Goal: Check status: Check status

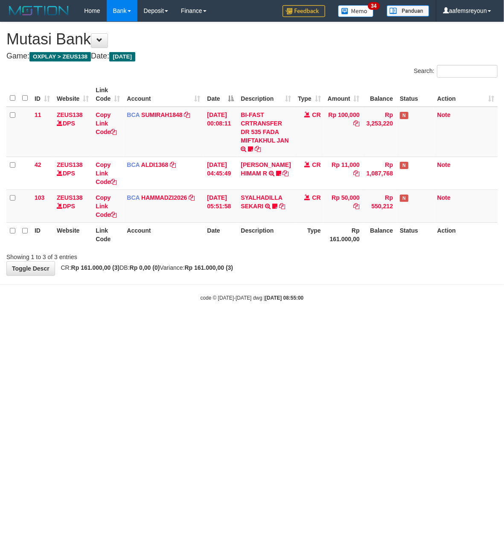
click at [166, 282] on body "Toggle navigation Home Bank Account List Mutasi Bank Search Sync Note Mutasi De…" at bounding box center [252, 161] width 504 height 323
click at [163, 280] on body "Toggle navigation Home Bank Account List Mutasi Bank Search Sync Note Mutasi De…" at bounding box center [252, 161] width 504 height 323
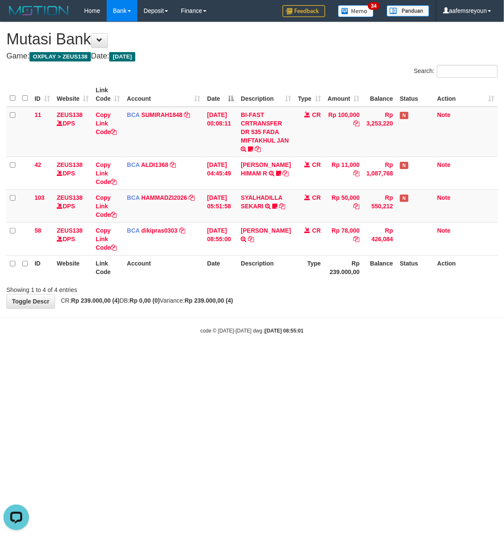
click at [309, 350] on body "Toggle navigation Home Bank Account List Mutasi Bank Search Sync Note Mutasi De…" at bounding box center [252, 178] width 504 height 356
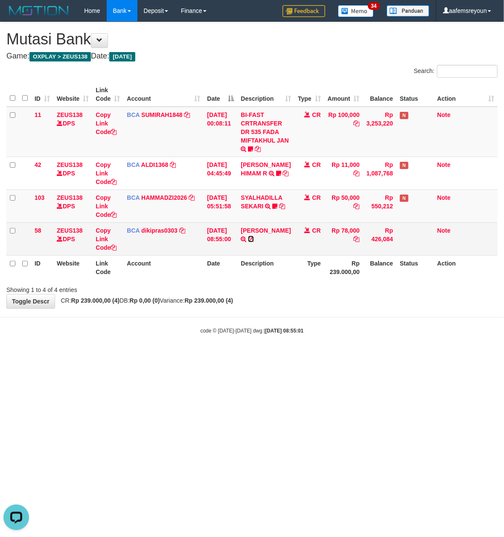
click at [254, 238] on icon at bounding box center [251, 239] width 6 height 6
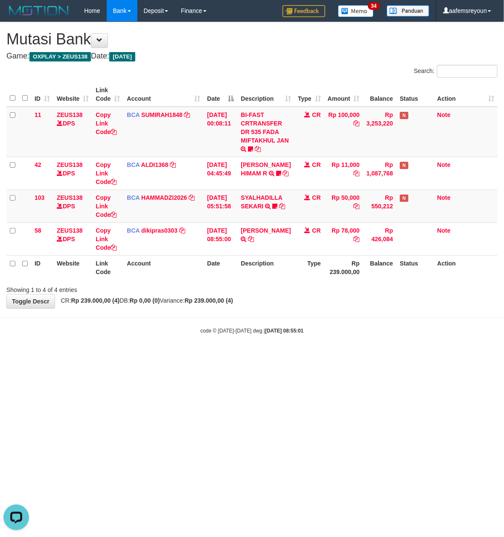
drag, startPoint x: 190, startPoint y: 369, endPoint x: 104, endPoint y: 337, distance: 92.2
click at [185, 356] on html "Toggle navigation Home Bank Account List Mutasi Bank Search Sync Note Mutasi De…" at bounding box center [252, 178] width 504 height 356
click at [144, 330] on div "code © 2012-2018 dwg | 2025/08/31 08:55:09" at bounding box center [252, 330] width 504 height 9
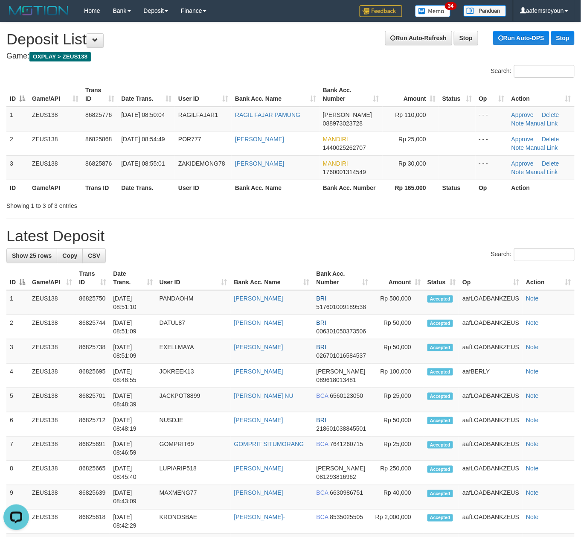
click at [386, 234] on h1 "Latest Deposit" at bounding box center [290, 235] width 568 height 17
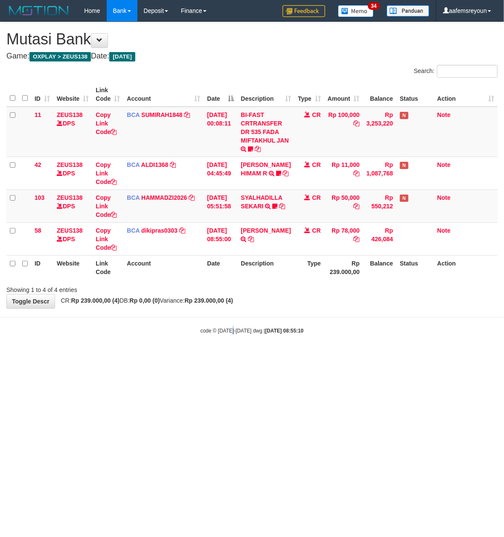
click at [231, 339] on body "Toggle navigation Home Bank Account List Mutasi Bank Search Sync Note Mutasi De…" at bounding box center [252, 178] width 504 height 356
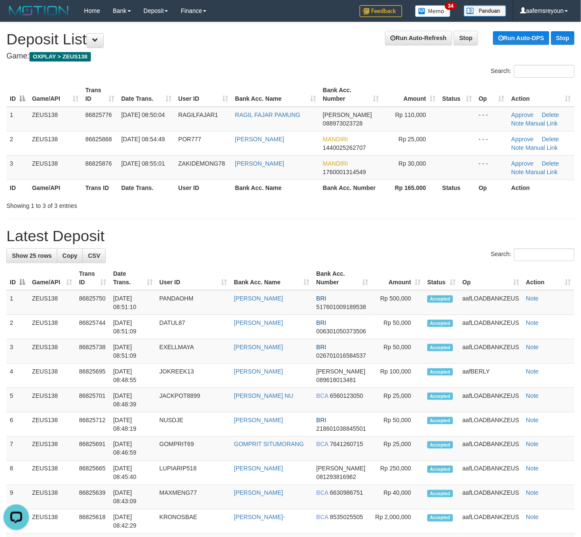
click at [260, 270] on th "Bank Acc. Name" at bounding box center [272, 278] width 82 height 24
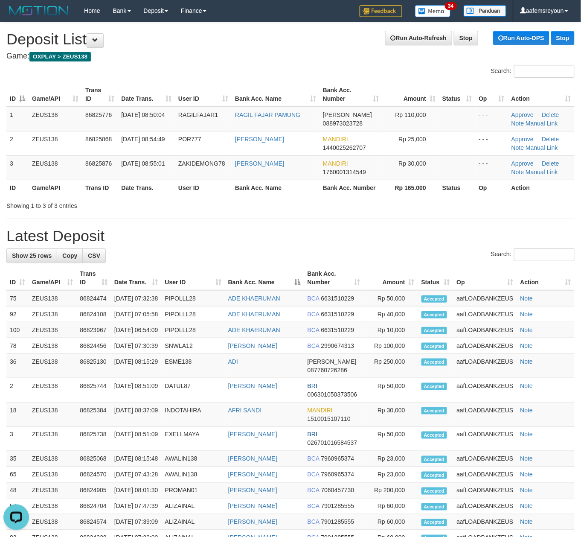
click at [301, 212] on div "**********" at bounding box center [290, 424] width 581 height 805
click at [300, 212] on div "**********" at bounding box center [290, 424] width 581 height 805
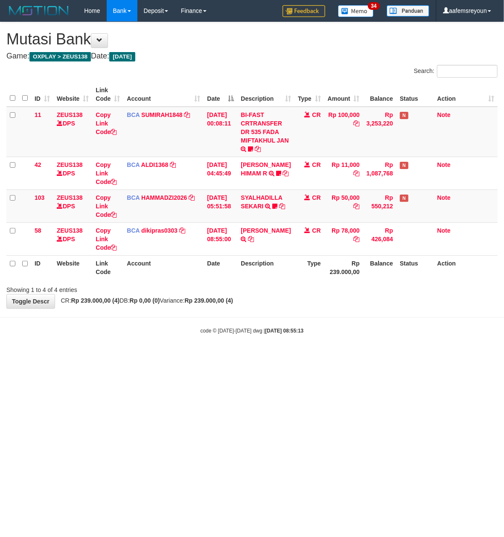
click at [217, 338] on body "Toggle navigation Home Bank Account List Mutasi Bank Search Sync Note Mutasi De…" at bounding box center [252, 178] width 504 height 356
drag, startPoint x: 217, startPoint y: 338, endPoint x: 134, endPoint y: 328, distance: 83.4
click at [210, 337] on body "Toggle navigation Home Bank Account List Mutasi Bank Search Sync Note Mutasi De…" at bounding box center [252, 178] width 504 height 356
drag, startPoint x: 89, startPoint y: 304, endPoint x: 83, endPoint y: 302, distance: 6.1
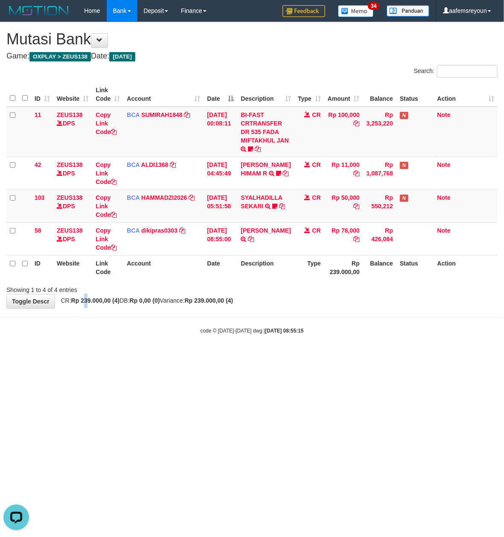
click at [83, 302] on strong "Rp 239.000,00 (4)" at bounding box center [95, 300] width 49 height 7
click at [276, 321] on body "Toggle navigation Home Bank Account List Mutasi Bank Search Sync Note Mutasi De…" at bounding box center [252, 178] width 504 height 356
click at [154, 299] on strong "Rp 0,00 (0)" at bounding box center [145, 300] width 30 height 7
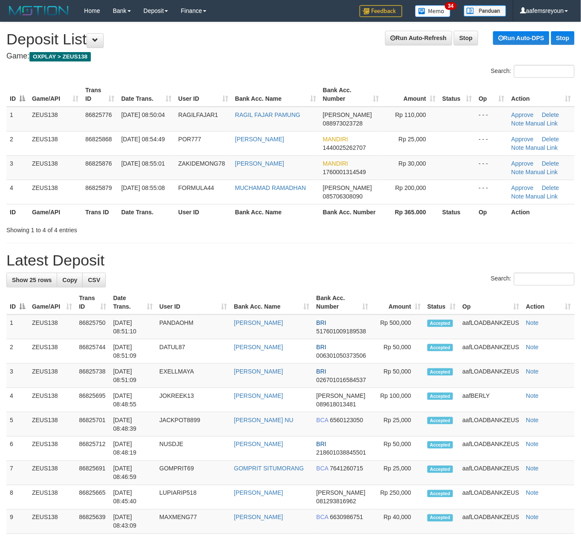
click at [210, 229] on div "Showing 1 to 4 of 4 entries" at bounding box center [120, 228] width 229 height 12
drag, startPoint x: 362, startPoint y: 253, endPoint x: 462, endPoint y: 265, distance: 101.4
click at [365, 255] on h1 "Latest Deposit" at bounding box center [290, 260] width 568 height 17
drag, startPoint x: 432, startPoint y: 258, endPoint x: 441, endPoint y: 258, distance: 9.4
click at [435, 258] on h1 "Latest Deposit" at bounding box center [290, 260] width 568 height 17
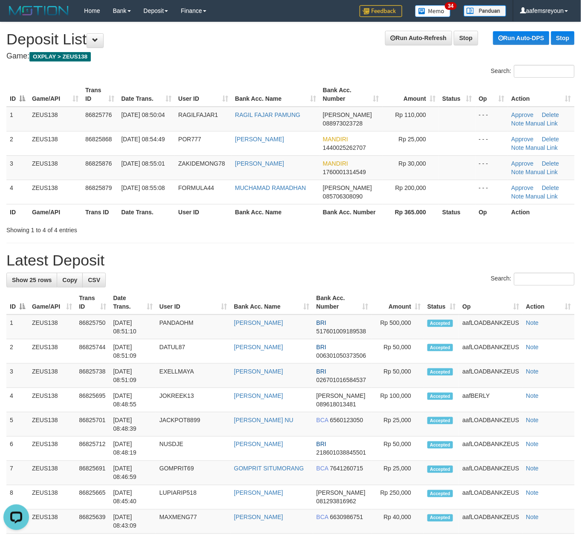
drag, startPoint x: 376, startPoint y: 263, endPoint x: 427, endPoint y: 272, distance: 51.5
click at [379, 263] on h1 "Latest Deposit" at bounding box center [290, 260] width 568 height 17
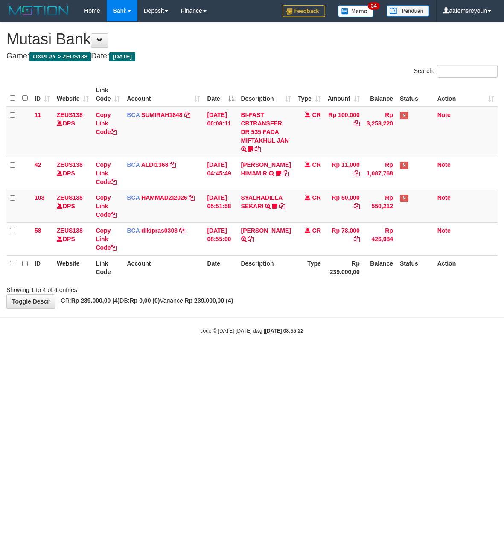
click at [151, 297] on div "**********" at bounding box center [252, 165] width 504 height 286
click at [145, 302] on strong "Rp 0,00 (0)" at bounding box center [145, 300] width 30 height 7
click at [135, 299] on span "CR: Rp 239.000,00 (4) DB: Rp 0,00 (0) Variance: Rp 239.000,00 (4)" at bounding box center [145, 300] width 177 height 7
click at [123, 299] on span "CR: Rp 239.000,00 (4) DB: Rp 0,00 (0) Variance: Rp 239.000,00 (4)" at bounding box center [145, 300] width 177 height 7
click at [120, 298] on strong "Rp 239.000,00 (4)" at bounding box center [95, 300] width 49 height 7
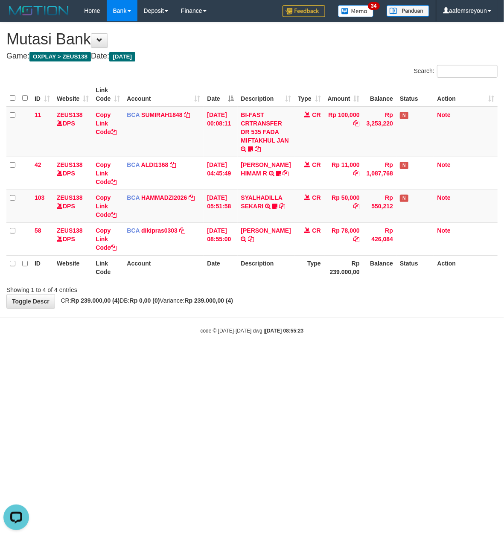
click at [120, 298] on strong "Rp 239.000,00 (4)" at bounding box center [95, 300] width 49 height 7
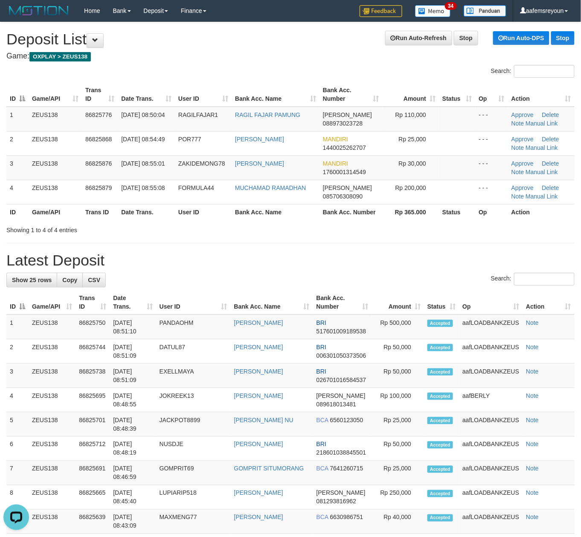
drag, startPoint x: 241, startPoint y: 262, endPoint x: 248, endPoint y: 254, distance: 10.6
click at [245, 260] on h1 "Latest Deposit" at bounding box center [290, 260] width 568 height 17
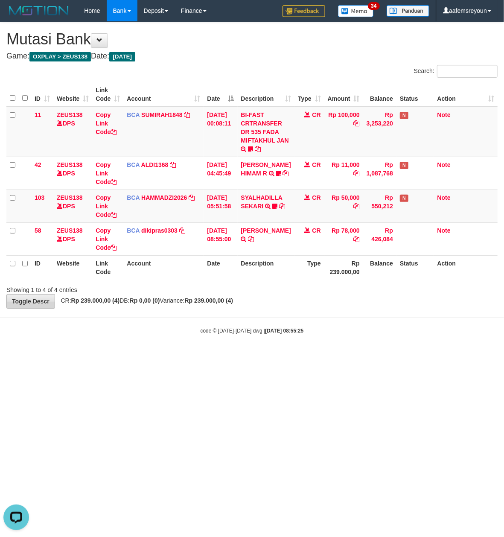
drag, startPoint x: 241, startPoint y: 359, endPoint x: 34, endPoint y: 304, distance: 213.8
click at [219, 340] on html "Toggle navigation Home Bank Account List Mutasi Bank Search Sync Note Mutasi De…" at bounding box center [252, 178] width 504 height 356
click at [205, 314] on body "Toggle navigation Home Bank Account List Mutasi Bank Search Sync Note Mutasi De…" at bounding box center [252, 178] width 504 height 356
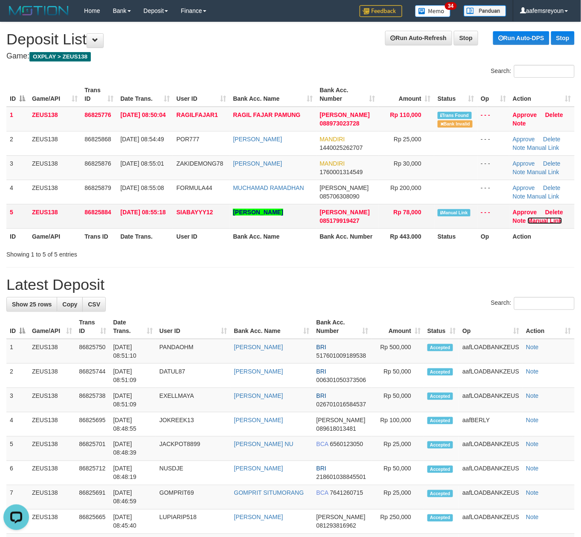
click at [539, 221] on link "Manual Link" at bounding box center [545, 220] width 35 height 7
click at [403, 262] on div "**********" at bounding box center [290, 512] width 581 height 981
click at [437, 263] on div "**********" at bounding box center [290, 512] width 581 height 981
click at [432, 258] on div "Showing 1 to 5 of 5 entries" at bounding box center [290, 253] width 581 height 12
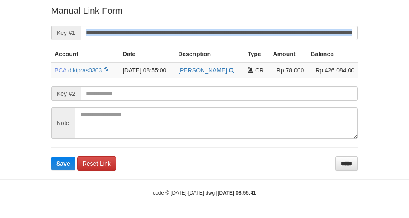
click at [242, 26] on form "**********" at bounding box center [204, 87] width 307 height 166
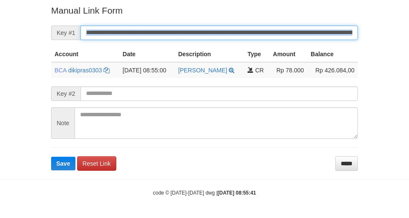
click at [51, 157] on button "Save" at bounding box center [63, 164] width 24 height 14
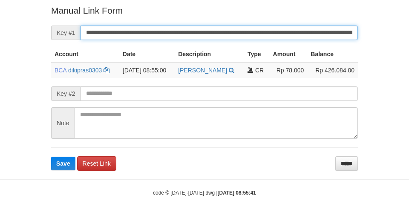
scroll to position [176, 0]
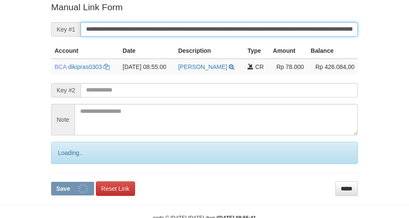
click at [51, 182] on button "Save" at bounding box center [72, 189] width 43 height 14
drag, startPoint x: 247, startPoint y: 28, endPoint x: 296, endPoint y: 25, distance: 49.2
click at [250, 29] on input "**********" at bounding box center [220, 29] width 278 height 15
click at [51, 182] on button "Save" at bounding box center [72, 189] width 43 height 14
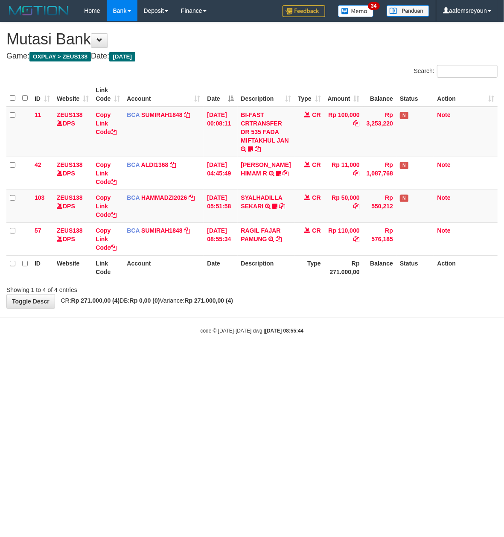
click at [261, 356] on html "Toggle navigation Home Bank Account List Mutasi Bank Search Sync Note Mutasi De…" at bounding box center [252, 178] width 504 height 356
click at [260, 356] on html "Toggle navigation Home Bank Account List Mutasi Bank Search Sync Note Mutasi De…" at bounding box center [252, 178] width 504 height 356
click at [251, 356] on html "Toggle navigation Home Bank Account List Mutasi Bank Search Sync Note Mutasi De…" at bounding box center [252, 178] width 504 height 356
drag, startPoint x: 246, startPoint y: 373, endPoint x: 239, endPoint y: 366, distance: 9.7
click at [241, 356] on html "Toggle navigation Home Bank Account List Mutasi Bank Search Sync Note Mutasi De…" at bounding box center [252, 178] width 504 height 356
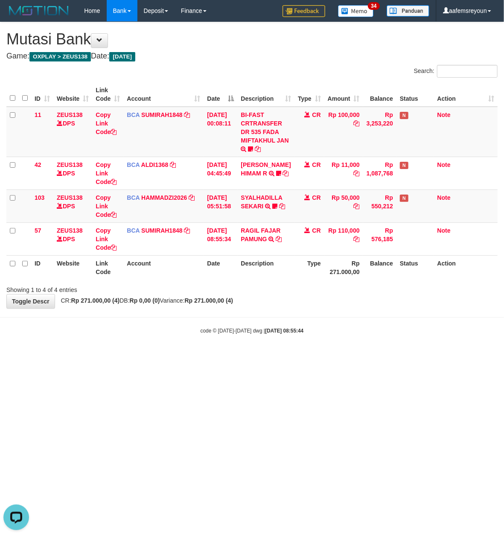
drag, startPoint x: 236, startPoint y: 366, endPoint x: 219, endPoint y: 357, distance: 19.3
click at [229, 356] on html "Toggle navigation Home Bank Account List Mutasi Bank Search Sync Note Mutasi De…" at bounding box center [252, 178] width 504 height 356
click at [216, 305] on div "**********" at bounding box center [252, 165] width 504 height 286
click at [215, 304] on div "**********" at bounding box center [252, 165] width 504 height 286
click at [214, 302] on strong "Rp 271.000,00 (4)" at bounding box center [209, 300] width 49 height 7
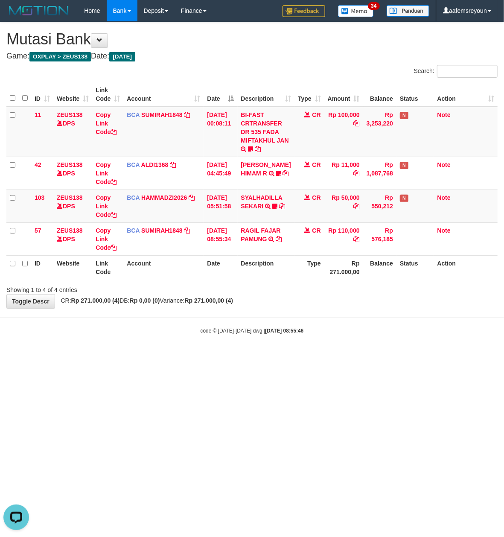
drag, startPoint x: 267, startPoint y: 356, endPoint x: 262, endPoint y: 349, distance: 8.3
click at [264, 352] on body "Toggle navigation Home Bank Account List Mutasi Bank Search Sync Note Mutasi De…" at bounding box center [252, 178] width 504 height 356
click at [259, 345] on body "Toggle navigation Home Bank Account List Mutasi Bank Search Sync Note Mutasi De…" at bounding box center [252, 178] width 504 height 356
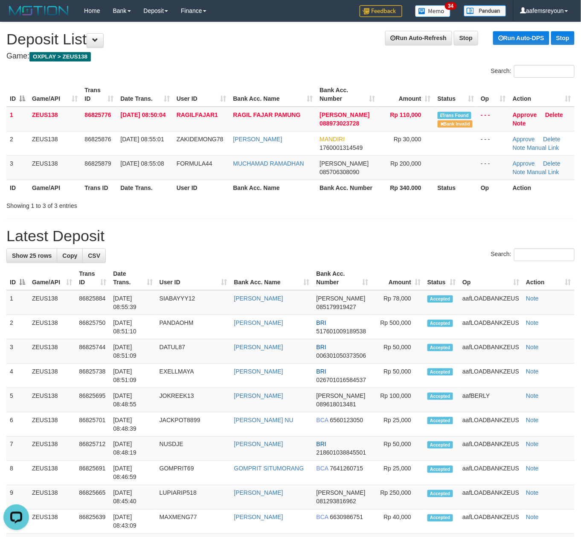
click at [415, 200] on div "Showing 1 to 3 of 3 entries" at bounding box center [290, 204] width 581 height 12
click at [396, 204] on div "Showing 1 to 3 of 3 entries" at bounding box center [290, 204] width 581 height 12
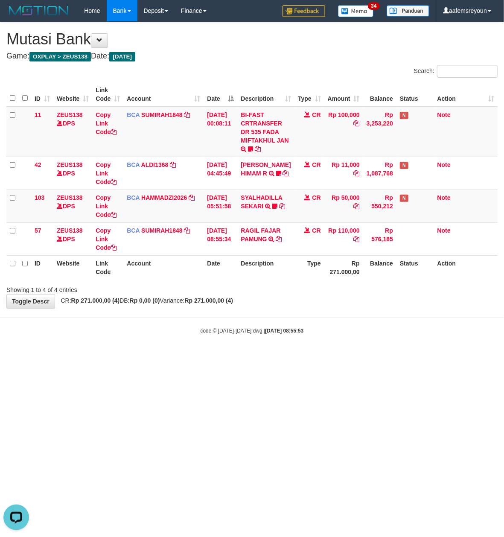
click at [240, 356] on body "Toggle navigation Home Bank Account List Mutasi Bank Search Sync Note Mutasi De…" at bounding box center [252, 178] width 504 height 356
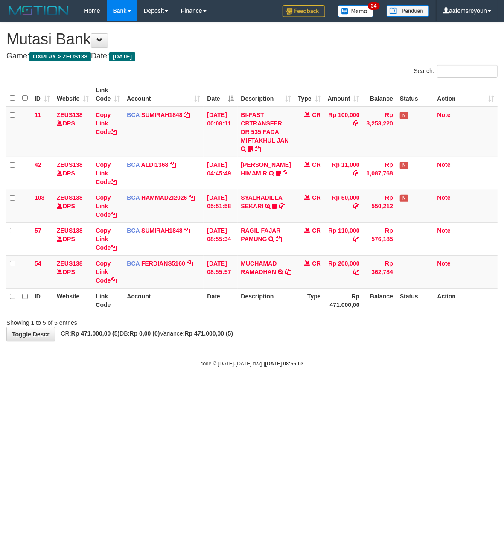
click at [240, 356] on body "Toggle navigation Home Bank Account List Mutasi Bank Search Sync Note Mutasi De…" at bounding box center [252, 194] width 504 height 389
click at [239, 352] on body "Toggle navigation Home Bank Account List Mutasi Bank Search Sync Note Mutasi De…" at bounding box center [252, 194] width 504 height 389
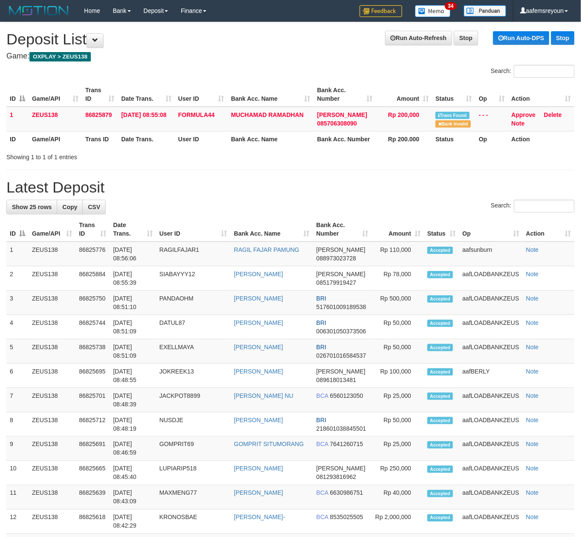
click at [311, 200] on div "Search:" at bounding box center [290, 207] width 568 height 15
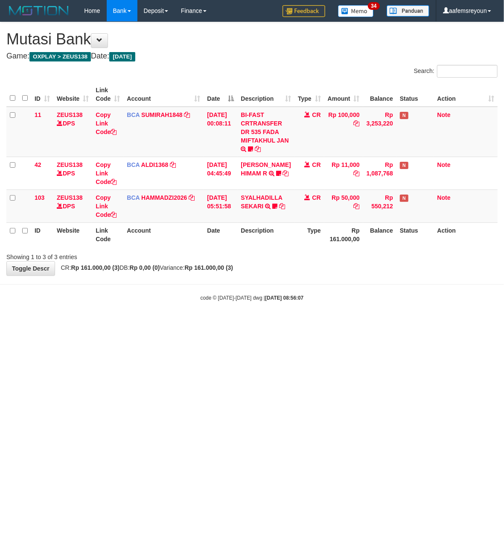
click at [151, 314] on body "Toggle navigation Home Bank Account List Mutasi Bank Search Sync Note Mutasi De…" at bounding box center [252, 161] width 504 height 323
click at [150, 314] on body "Toggle navigation Home Bank Account List Mutasi Bank Search Sync Note Mutasi De…" at bounding box center [252, 161] width 504 height 323
drag, startPoint x: 0, startPoint y: 0, endPoint x: 149, endPoint y: 314, distance: 347.6
click at [149, 314] on body "Toggle navigation Home Bank Account List Mutasi Bank Search Sync Note Mutasi De…" at bounding box center [252, 161] width 504 height 323
click at [149, 313] on body "Toggle navigation Home Bank Account List Mutasi Bank Search Sync Note Mutasi De…" at bounding box center [252, 161] width 504 height 323
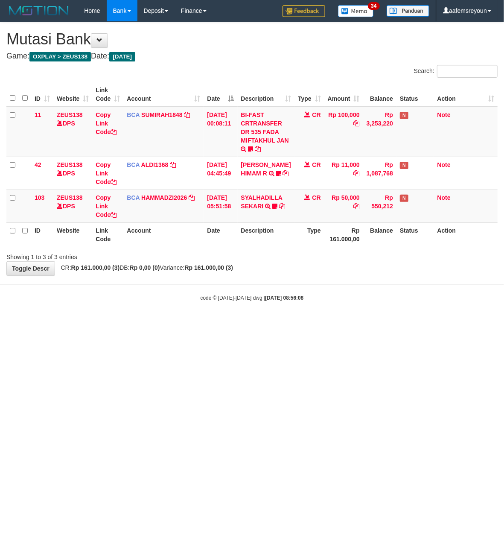
click at [148, 313] on body "Toggle navigation Home Bank Account List Mutasi Bank Search Sync Note Mutasi De…" at bounding box center [252, 161] width 504 height 323
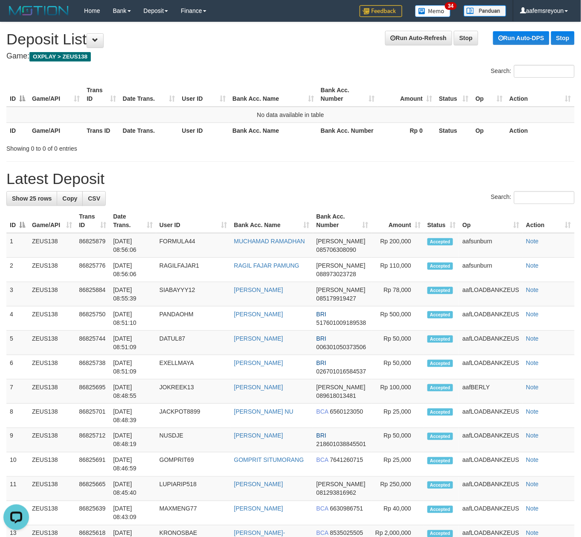
click at [275, 145] on div "Showing 0 to 0 of 0 entries" at bounding box center [290, 147] width 581 height 12
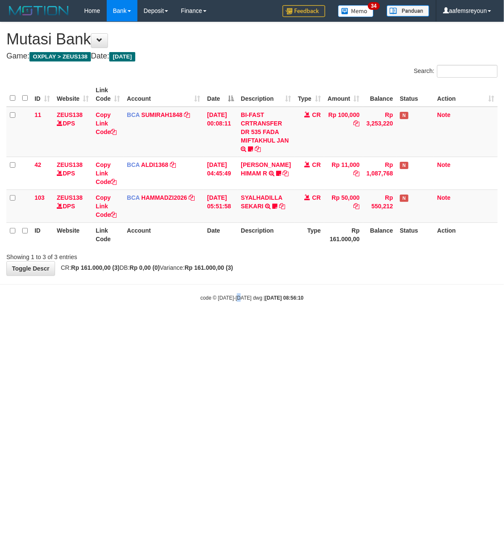
click at [238, 308] on body "Toggle navigation Home Bank Account List Mutasi Bank Search Sync Note Mutasi De…" at bounding box center [252, 161] width 504 height 323
click at [236, 306] on body "Toggle navigation Home Bank Account List Mutasi Bank Search Sync Note Mutasi De…" at bounding box center [252, 161] width 504 height 323
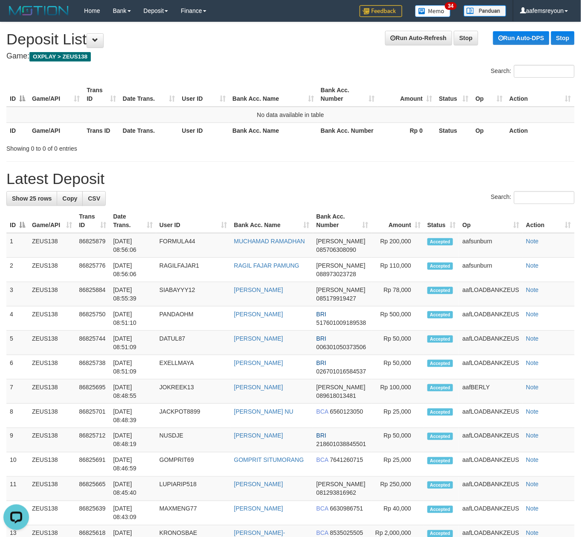
drag, startPoint x: 323, startPoint y: 137, endPoint x: 589, endPoint y: 236, distance: 283.2
click at [324, 137] on th "Bank Acc. Number" at bounding box center [347, 130] width 61 height 16
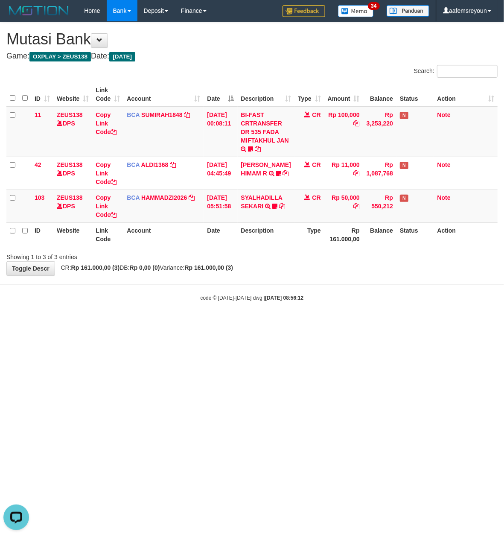
click at [274, 323] on html "Toggle navigation Home Bank Account List Mutasi Bank Search Sync Note Mutasi De…" at bounding box center [252, 161] width 504 height 323
click at [273, 323] on html "Toggle navigation Home Bank Account List Mutasi Bank Search Sync Note Mutasi De…" at bounding box center [252, 161] width 504 height 323
click at [272, 323] on html "Toggle navigation Home Bank Account List Mutasi Bank Search Sync Note Mutasi De…" at bounding box center [252, 161] width 504 height 323
drag, startPoint x: 270, startPoint y: 331, endPoint x: 268, endPoint y: 327, distance: 5.2
click at [269, 323] on html "Toggle navigation Home Bank Account List Mutasi Bank Search Sync Note Mutasi De…" at bounding box center [252, 161] width 504 height 323
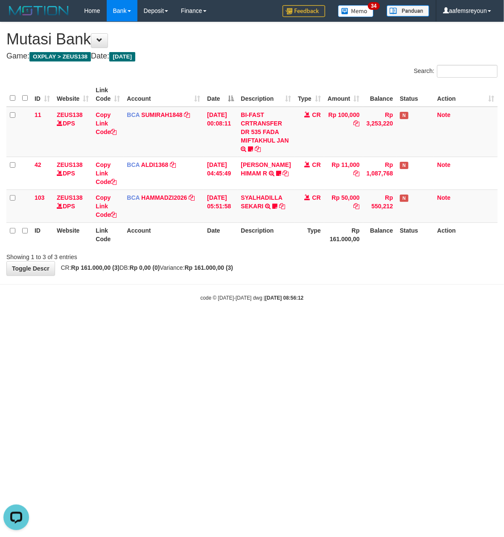
click at [268, 323] on html "Toggle navigation Home Bank Account List Mutasi Bank Search Sync Note Mutasi De…" at bounding box center [252, 161] width 504 height 323
drag, startPoint x: 252, startPoint y: 308, endPoint x: 251, endPoint y: 300, distance: 7.7
click at [252, 305] on body "Toggle navigation Home Bank Account List Mutasi Bank Search Sync Note Mutasi De…" at bounding box center [252, 161] width 504 height 323
click at [251, 300] on small "code © 2012-2018 dwg | 2025/08/31 08:56:18" at bounding box center [251, 298] width 103 height 6
click at [252, 296] on small "code © 2012-2018 dwg | 2025/08/31 08:56:18" at bounding box center [251, 298] width 103 height 6
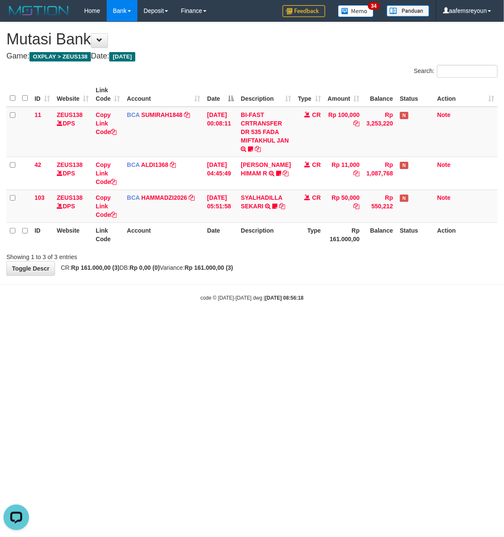
click at [253, 295] on small "code © 2012-2018 dwg | 2025/08/31 08:56:18" at bounding box center [251, 298] width 103 height 6
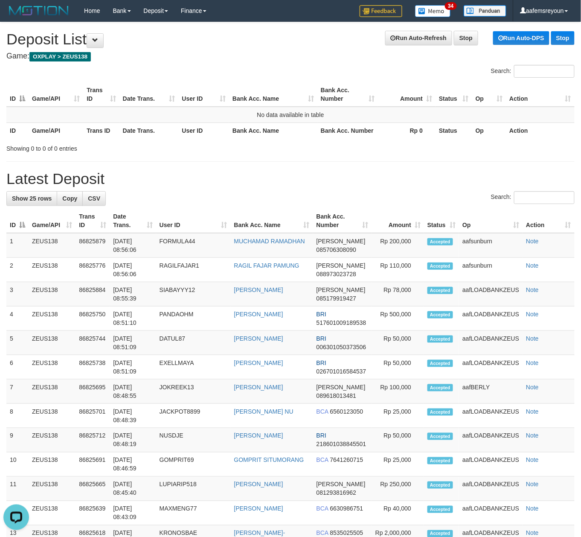
drag, startPoint x: 419, startPoint y: 146, endPoint x: 584, endPoint y: 213, distance: 178.7
click at [420, 147] on div "Showing 0 to 0 of 0 entries" at bounding box center [290, 147] width 581 height 12
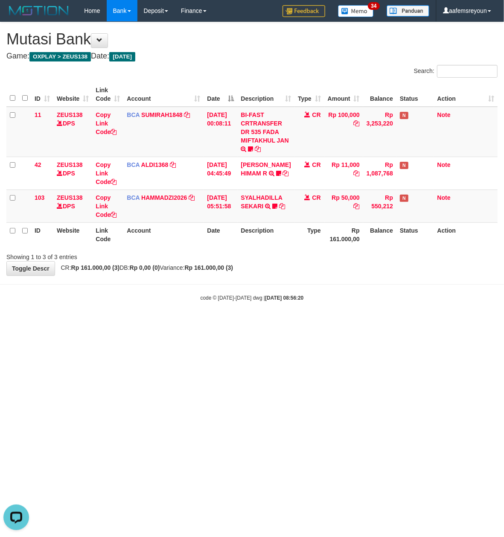
click at [316, 313] on body "Toggle navigation Home Bank Account List Mutasi Bank Search Sync Note Mutasi De…" at bounding box center [252, 161] width 504 height 323
click at [202, 277] on body "Toggle navigation Home Bank Account List Mutasi Bank Search Sync Note Mutasi De…" at bounding box center [252, 161] width 504 height 323
click at [201, 275] on div "**********" at bounding box center [252, 148] width 504 height 253
click at [195, 273] on div "**********" at bounding box center [252, 148] width 504 height 253
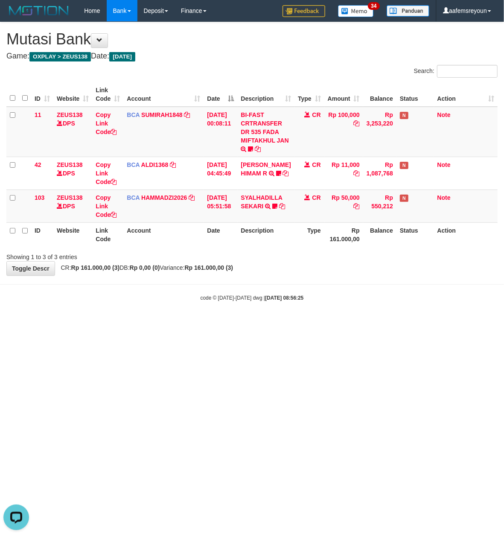
click at [195, 273] on div "**********" at bounding box center [252, 148] width 504 height 253
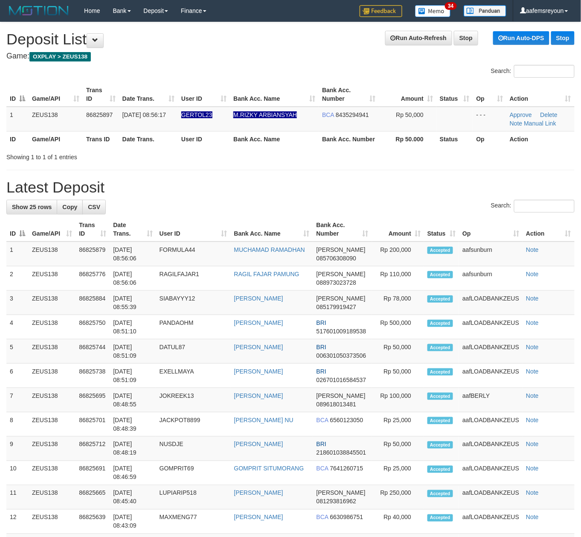
drag, startPoint x: 436, startPoint y: 171, endPoint x: 452, endPoint y: 176, distance: 16.8
click at [441, 172] on div "**********" at bounding box center [290, 464] width 581 height 884
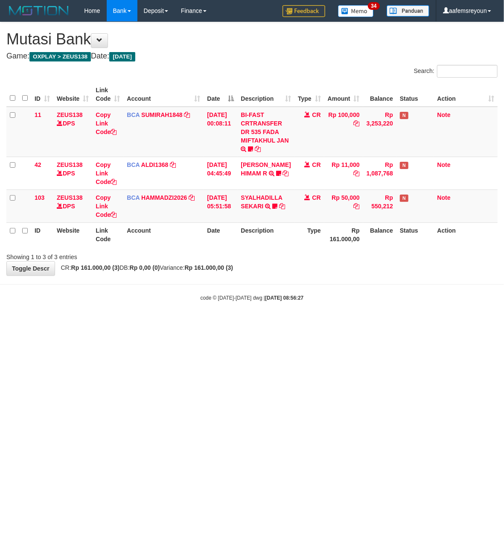
drag, startPoint x: 0, startPoint y: 0, endPoint x: 206, endPoint y: 286, distance: 352.0
click at [206, 286] on body "Toggle navigation Home Bank Account List Mutasi Bank Search Sync Note Mutasi De…" at bounding box center [252, 161] width 504 height 323
click at [205, 282] on body "Toggle navigation Home Bank Account List Mutasi Bank Search Sync Note Mutasi De…" at bounding box center [252, 161] width 504 height 323
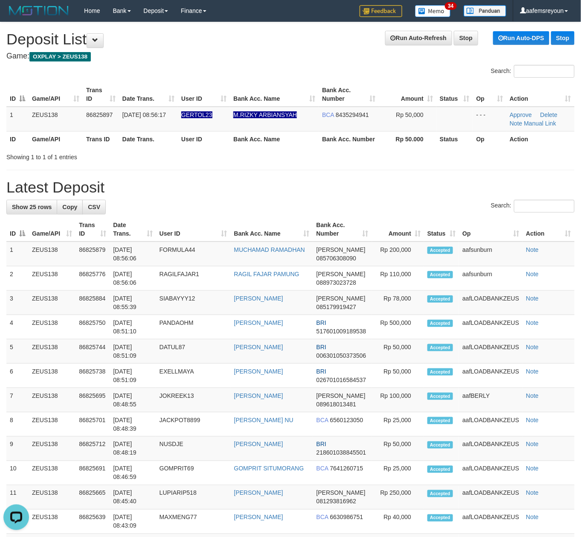
drag, startPoint x: 319, startPoint y: 152, endPoint x: 406, endPoint y: 183, distance: 92.4
click at [322, 154] on div "Showing 1 to 1 of 1 entries" at bounding box center [290, 155] width 581 height 12
drag, startPoint x: 379, startPoint y: 182, endPoint x: 525, endPoint y: 229, distance: 154.0
click at [396, 189] on h1 "Latest Deposit" at bounding box center [290, 187] width 568 height 17
drag, startPoint x: 446, startPoint y: 174, endPoint x: 587, endPoint y: 219, distance: 148.2
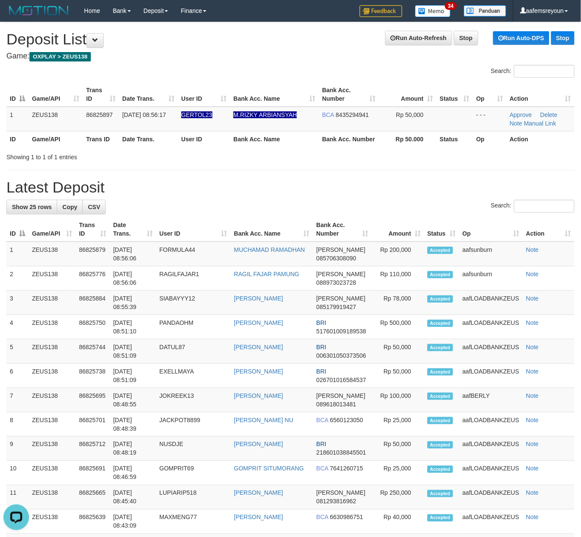
click at [456, 177] on div "**********" at bounding box center [290, 464] width 581 height 884
click at [501, 190] on h1 "Latest Deposit" at bounding box center [290, 187] width 568 height 17
drag, startPoint x: 362, startPoint y: 161, endPoint x: 477, endPoint y: 195, distance: 119.5
click at [372, 164] on div "**********" at bounding box center [290, 464] width 581 height 884
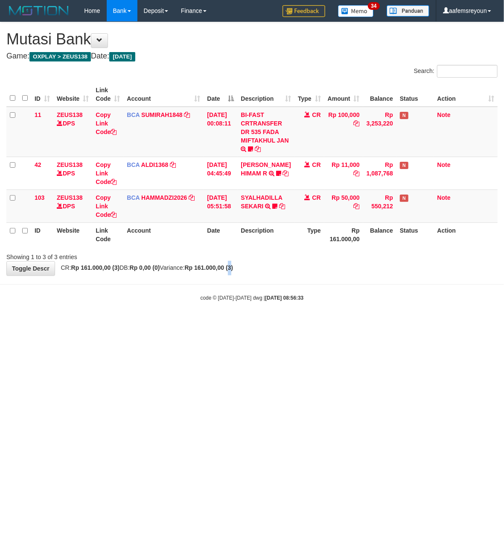
click at [233, 266] on strong "Rp 161.000,00 (3)" at bounding box center [209, 267] width 49 height 7
click at [184, 259] on div "**********" at bounding box center [252, 148] width 504 height 253
click at [177, 264] on div "**********" at bounding box center [252, 148] width 504 height 253
click at [175, 263] on div "**********" at bounding box center [252, 148] width 504 height 253
click at [174, 258] on div "Showing 1 to 3 of 3 entries" at bounding box center [104, 255] width 197 height 12
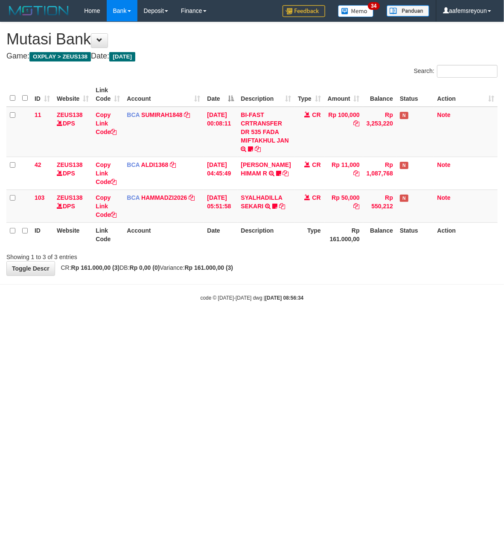
click at [173, 257] on div "Showing 1 to 3 of 3 entries" at bounding box center [104, 255] width 197 height 12
click at [227, 252] on div "Showing 1 to 3 of 3 entries" at bounding box center [252, 255] width 504 height 12
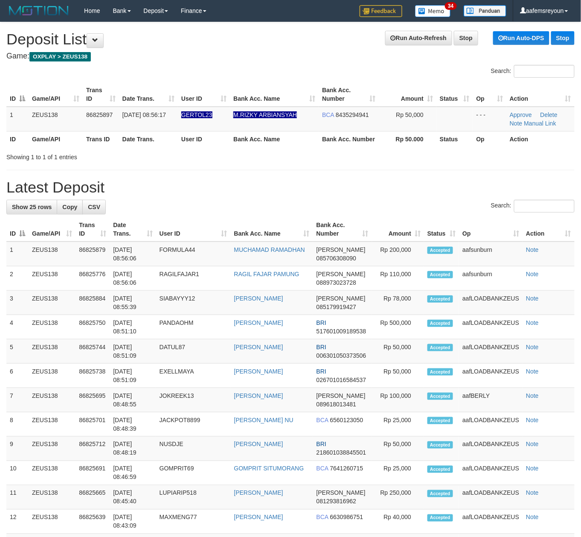
click at [404, 149] on div "Search: ID Game/API Trans ID Date Trans. User ID Bank Acc. Name Bank Acc. Numbe…" at bounding box center [290, 113] width 568 height 96
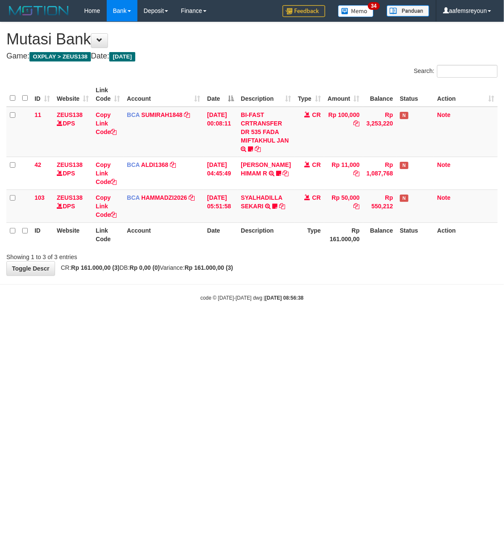
click at [229, 265] on strong "Rp 161.000,00 (3)" at bounding box center [209, 267] width 49 height 7
click at [230, 264] on strong "Rp 161.000,00 (3)" at bounding box center [209, 267] width 49 height 7
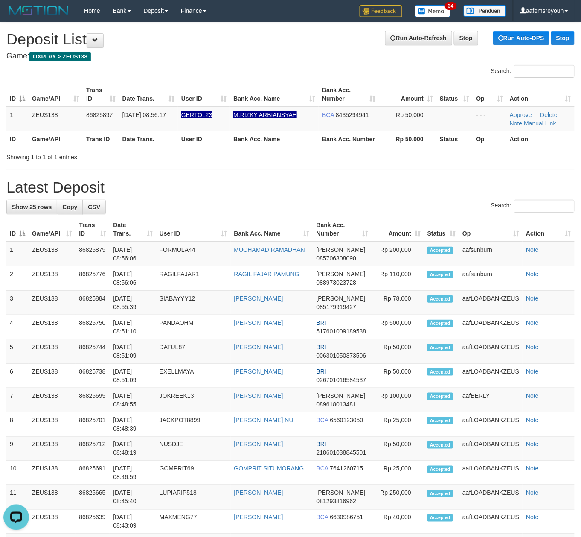
click at [386, 193] on h1 "Latest Deposit" at bounding box center [290, 187] width 568 height 17
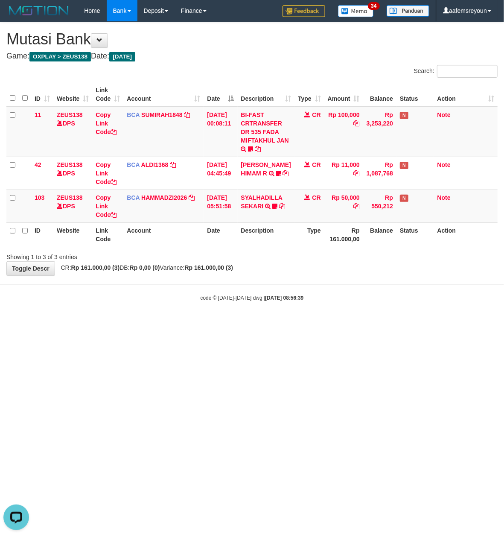
click at [330, 323] on html "Toggle navigation Home Bank Account List Mutasi Bank Search Sync Note Mutasi De…" at bounding box center [252, 161] width 504 height 323
drag, startPoint x: 330, startPoint y: 337, endPoint x: 326, endPoint y: 334, distance: 5.2
click at [329, 323] on html "Toggle navigation Home Bank Account List Mutasi Bank Search Sync Note Mutasi De…" at bounding box center [252, 161] width 504 height 323
click at [321, 306] on body "Toggle navigation Home Bank Account List Mutasi Bank Search Sync Note Mutasi De…" at bounding box center [252, 161] width 504 height 323
drag, startPoint x: 316, startPoint y: 303, endPoint x: 310, endPoint y: 301, distance: 6.2
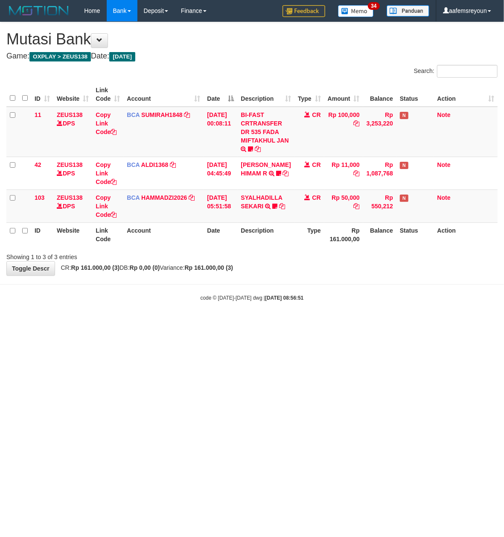
click at [311, 301] on body "Toggle navigation Home Bank Account List Mutasi Bank Search Sync Note Mutasi De…" at bounding box center [252, 161] width 504 height 323
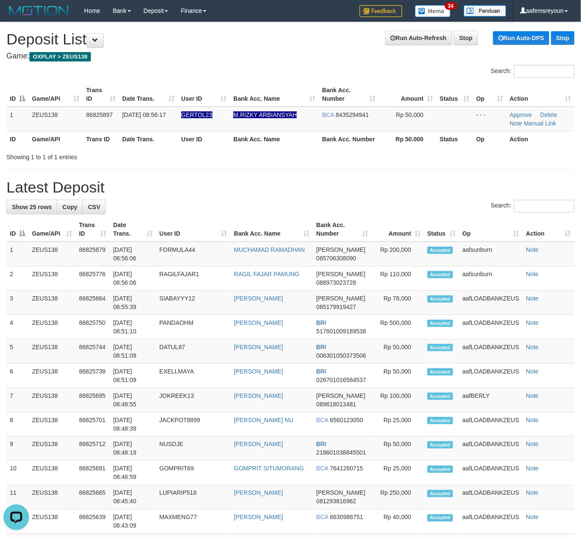
click at [322, 192] on h1 "Latest Deposit" at bounding box center [290, 187] width 568 height 17
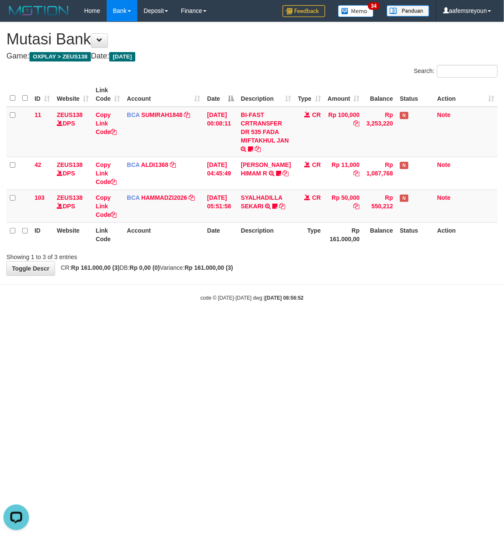
drag, startPoint x: 248, startPoint y: 275, endPoint x: 164, endPoint y: 258, distance: 85.3
click at [229, 268] on div "**********" at bounding box center [252, 148] width 504 height 253
click at [207, 301] on body "Toggle navigation Home Bank Account List Mutasi Bank Search Sync Note Mutasi De…" at bounding box center [252, 161] width 504 height 323
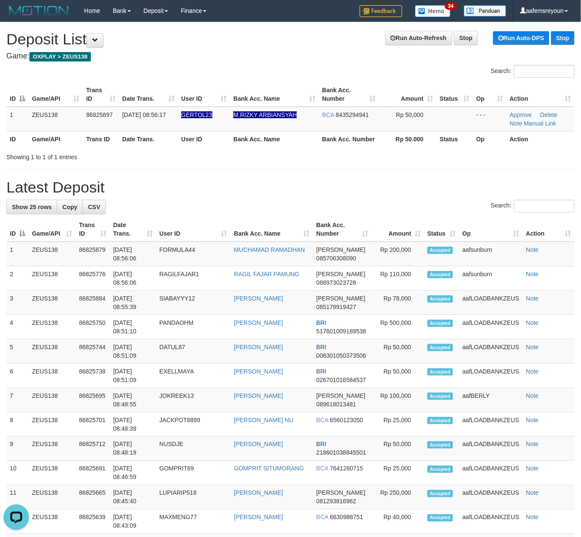
drag, startPoint x: 319, startPoint y: 198, endPoint x: 587, endPoint y: 257, distance: 273.7
click at [319, 195] on div "**********" at bounding box center [290, 464] width 581 height 884
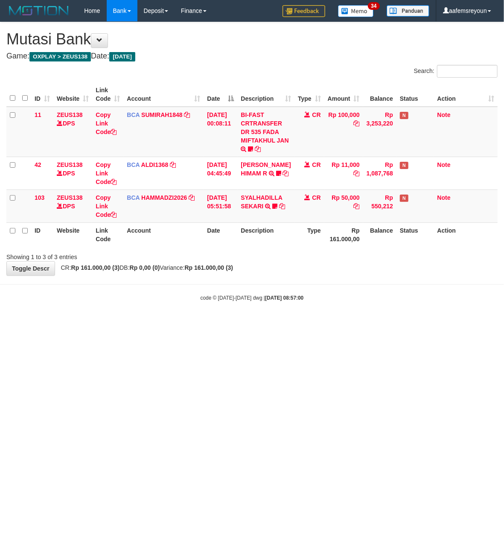
click at [205, 298] on small "code © [DATE]-[DATE] dwg | [DATE] 08:57:00" at bounding box center [251, 298] width 103 height 6
click at [205, 298] on small "code © 2012-2018 dwg | 2025/08/31 08:57:00" at bounding box center [251, 298] width 103 height 6
click at [204, 298] on small "code © 2012-2018 dwg | 2025/08/31 08:57:02" at bounding box center [251, 298] width 103 height 6
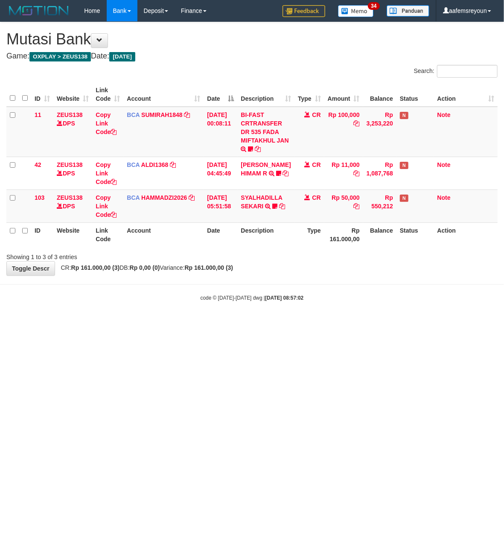
click at [204, 298] on small "code © 2012-2018 dwg | 2025/08/31 08:57:02" at bounding box center [251, 298] width 103 height 6
click at [203, 298] on small "code © 2012-2018 dwg | 2025/08/31 08:57:02" at bounding box center [251, 298] width 103 height 6
click at [203, 298] on small "code © [DATE]-[DATE] dwg | [DATE] 08:57:04" at bounding box center [251, 298] width 103 height 6
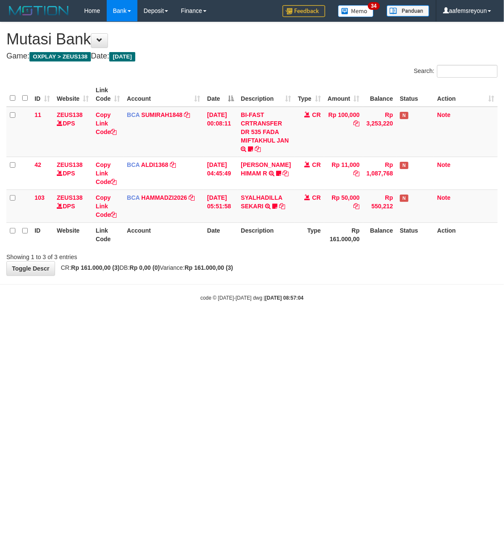
click at [203, 298] on small "code © 2012-2018 dwg | 2025/08/31 08:57:04" at bounding box center [251, 298] width 103 height 6
click at [202, 296] on small "code © 2012-2018 dwg | 2025/08/31 08:57:04" at bounding box center [251, 298] width 103 height 6
click at [199, 289] on body "Toggle navigation Home Bank Account List Mutasi Bank Search Sync Note Mutasi De…" at bounding box center [252, 161] width 504 height 323
drag, startPoint x: 0, startPoint y: 0, endPoint x: 185, endPoint y: 285, distance: 339.5
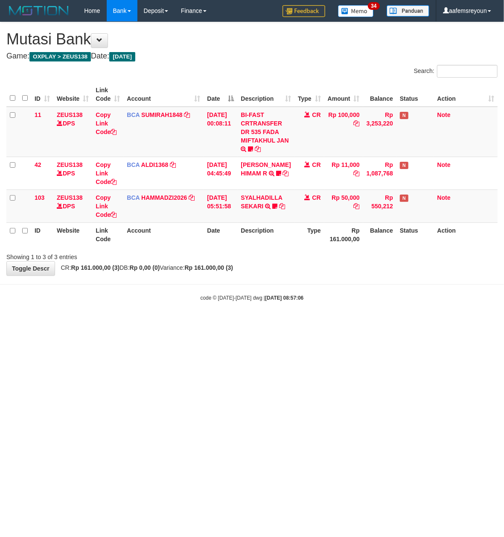
click at [198, 289] on body "Toggle navigation Home Bank Account List Mutasi Bank Search Sync Note Mutasi De…" at bounding box center [252, 161] width 504 height 323
click at [278, 320] on body "Toggle navigation Home Bank Account List Mutasi Bank Search Sync Note Mutasi De…" at bounding box center [252, 161] width 504 height 323
click at [260, 318] on body "Toggle navigation Home Bank Account List Mutasi Bank Search Sync Note Mutasi De…" at bounding box center [252, 161] width 504 height 323
drag, startPoint x: 260, startPoint y: 318, endPoint x: 255, endPoint y: 316, distance: 5.5
click at [259, 318] on body "Toggle navigation Home Bank Account List Mutasi Bank Search Sync Note Mutasi De…" at bounding box center [252, 161] width 504 height 323
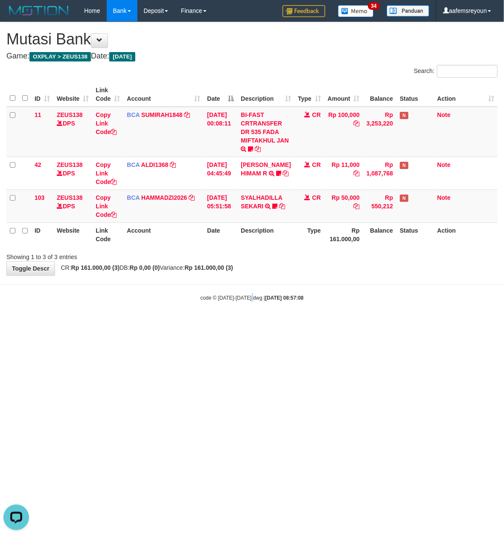
click at [253, 317] on body "Toggle navigation Home Bank Account List Mutasi Bank Search Sync Note Mutasi De…" at bounding box center [252, 161] width 504 height 323
drag, startPoint x: 246, startPoint y: 319, endPoint x: 229, endPoint y: 319, distance: 16.6
click at [242, 319] on body "Toggle navigation Home Bank Account List Mutasi Bank Search Sync Note Mutasi De…" at bounding box center [252, 161] width 504 height 323
click at [229, 319] on body "Toggle navigation Home Bank Account List Mutasi Bank Search Sync Note Mutasi De…" at bounding box center [252, 161] width 504 height 323
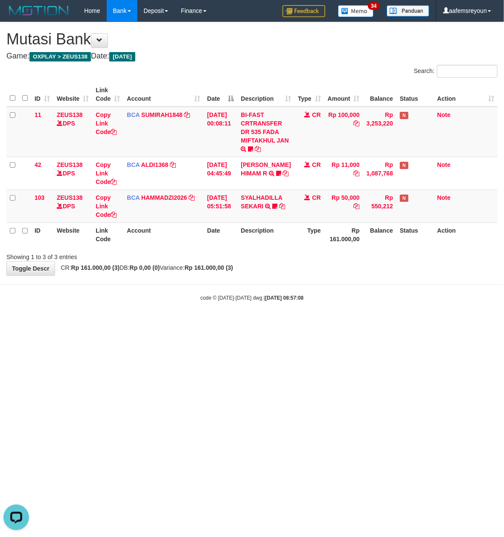
click at [229, 319] on body "Toggle navigation Home Bank Account List Mutasi Bank Search Sync Note Mutasi De…" at bounding box center [252, 161] width 504 height 323
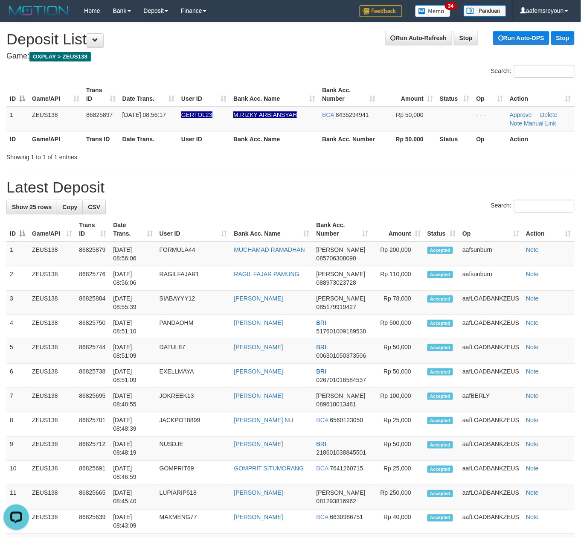
drag, startPoint x: 372, startPoint y: 192, endPoint x: 376, endPoint y: 200, distance: 9.0
click at [374, 197] on div "**********" at bounding box center [290, 464] width 581 height 884
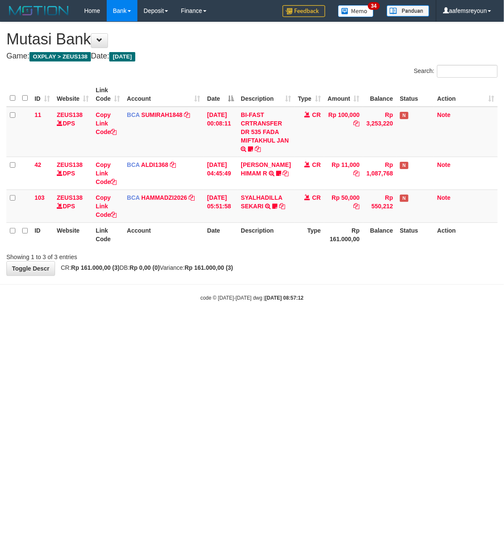
click at [229, 319] on body "Toggle navigation Home Bank Account List Mutasi Bank Search Sync Note Mutasi De…" at bounding box center [252, 161] width 504 height 323
click at [231, 323] on html "Toggle navigation Home Bank Account List Mutasi Bank Search Sync Note Mutasi De…" at bounding box center [252, 161] width 504 height 323
click at [222, 298] on small "code © 2012-2018 dwg | 2025/08/31 08:57:13" at bounding box center [251, 298] width 103 height 6
click at [222, 306] on body "Toggle navigation Home Bank Account List Mutasi Bank Search Sync Note Mutasi De…" at bounding box center [252, 161] width 504 height 323
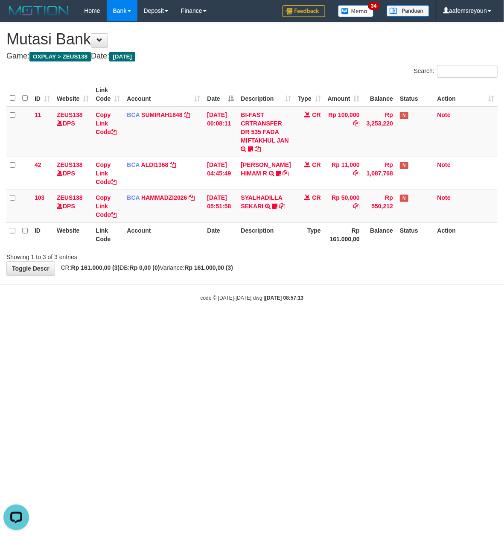
click at [222, 306] on body "Toggle navigation Home Bank Account List Mutasi Bank Search Sync Note Mutasi De…" at bounding box center [252, 161] width 504 height 323
click at [260, 323] on html "Toggle navigation Home Bank Account List Mutasi Bank Search Sync Note Mutasi De…" at bounding box center [252, 161] width 504 height 323
click at [305, 323] on html "Toggle navigation Home Bank Account List Mutasi Bank Search Sync Note Mutasi De…" at bounding box center [252, 161] width 504 height 323
click at [303, 323] on html "Toggle navigation Home Bank Account List Mutasi Bank Search Sync Note Mutasi De…" at bounding box center [252, 161] width 504 height 323
drag, startPoint x: 294, startPoint y: 435, endPoint x: 290, endPoint y: 442, distance: 7.5
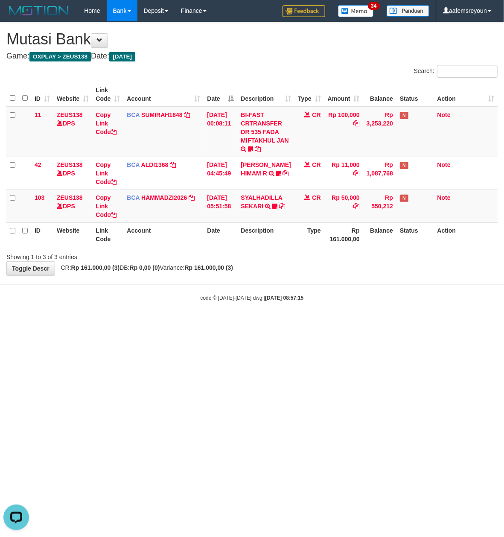
click at [290, 323] on html "Toggle navigation Home Bank Account List Mutasi Bank Search Sync Note Mutasi De…" at bounding box center [252, 161] width 504 height 323
click at [292, 323] on html "Toggle navigation Home Bank Account List Mutasi Bank Search Sync Note Mutasi De…" at bounding box center [252, 161] width 504 height 323
click at [286, 323] on html "Toggle navigation Home Bank Account List Mutasi Bank Search Sync Note Mutasi De…" at bounding box center [252, 161] width 504 height 323
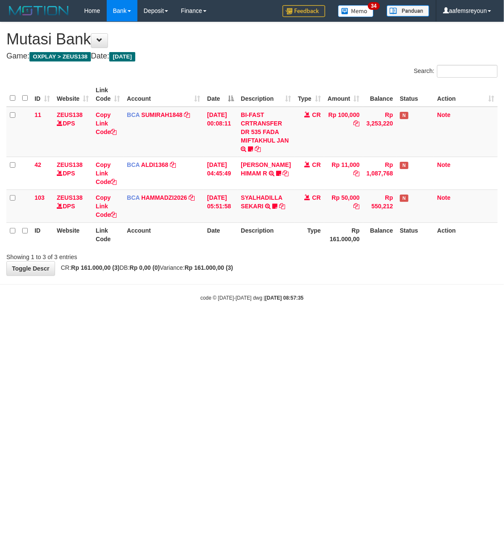
click at [286, 323] on html "Toggle navigation Home Bank Account List Mutasi Bank Search Sync Note Mutasi De…" at bounding box center [252, 161] width 504 height 323
click at [243, 323] on html "Toggle navigation Home Bank Account List Mutasi Bank Search Sync Note Mutasi De…" at bounding box center [252, 161] width 504 height 323
click at [244, 323] on html "Toggle navigation Home Bank Account List Mutasi Bank Search Sync Note Mutasi De…" at bounding box center [252, 161] width 504 height 323
drag, startPoint x: 244, startPoint y: 388, endPoint x: 210, endPoint y: 368, distance: 39.8
click at [244, 323] on html "Toggle navigation Home Bank Account List Mutasi Bank Search Sync Note Mutasi De…" at bounding box center [252, 161] width 504 height 323
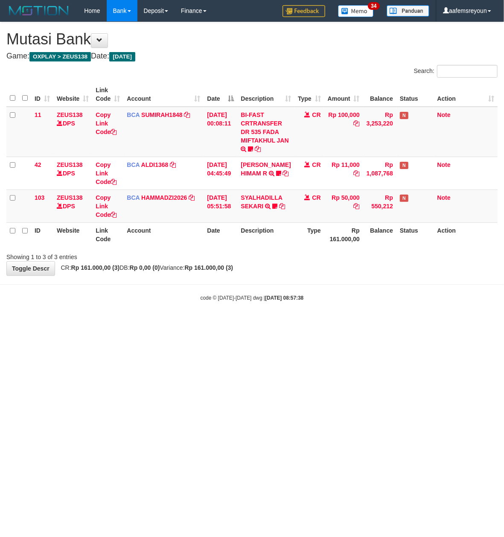
click at [343, 323] on html "Toggle navigation Home Bank Account List Mutasi Bank Search Sync Note Mutasi De…" at bounding box center [252, 161] width 504 height 323
click at [352, 323] on html "Toggle navigation Home Bank Account List Mutasi Bank Search Sync Note Mutasi De…" at bounding box center [252, 161] width 504 height 323
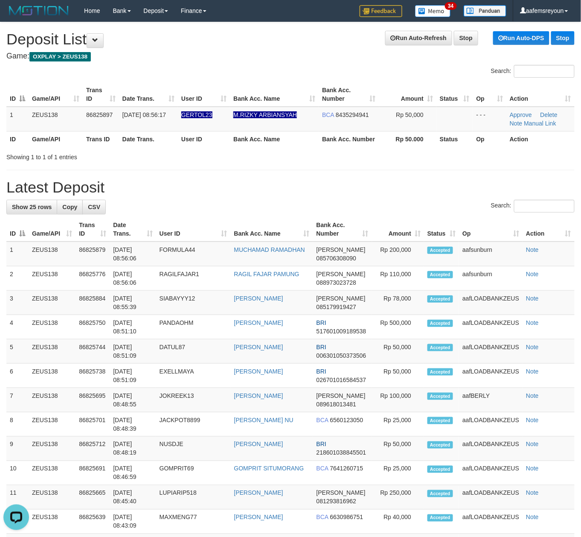
drag, startPoint x: 357, startPoint y: 182, endPoint x: 369, endPoint y: 183, distance: 12.5
click at [357, 182] on h1 "Latest Deposit" at bounding box center [290, 187] width 568 height 17
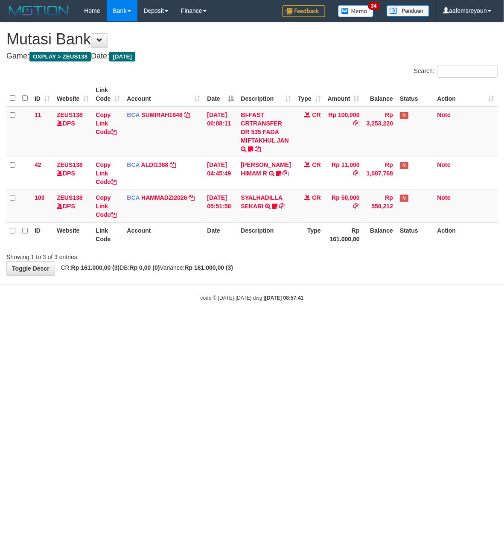
click at [352, 323] on html "Toggle navigation Home Bank Account List Mutasi Bank Search Sync Note Mutasi De…" at bounding box center [252, 161] width 504 height 323
click at [367, 323] on html "Toggle navigation Home Bank Account List Mutasi Bank Search Sync Note Mutasi De…" at bounding box center [252, 161] width 504 height 323
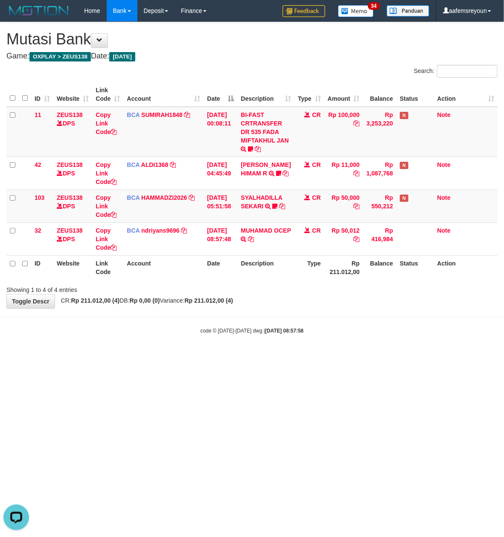
drag, startPoint x: 323, startPoint y: 427, endPoint x: 308, endPoint y: 427, distance: 15.8
click at [321, 356] on html "Toggle navigation Home Bank Account List Mutasi Bank Search Sync Note Mutasi De…" at bounding box center [252, 178] width 504 height 356
click at [308, 356] on html "Toggle navigation Home Bank Account List Mutasi Bank Search Sync Note Mutasi De…" at bounding box center [252, 178] width 504 height 356
click at [316, 356] on html "Toggle navigation Home Bank Account List Mutasi Bank Search Sync Note Mutasi De…" at bounding box center [252, 178] width 504 height 356
click at [314, 356] on html "Toggle navigation Home Bank Account List Mutasi Bank Search Sync Note Mutasi De…" at bounding box center [252, 178] width 504 height 356
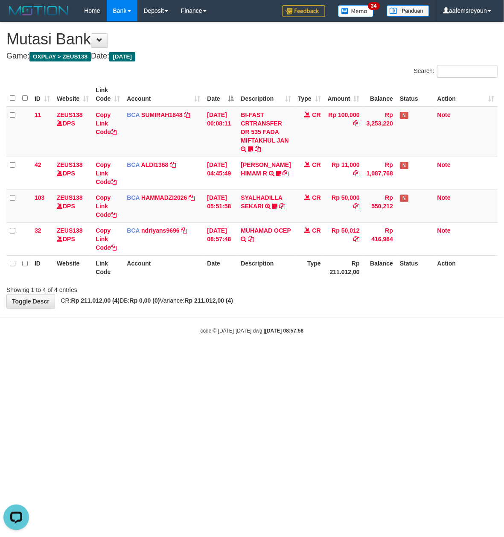
click at [316, 356] on html "Toggle navigation Home Bank Account List Mutasi Bank Search Sync Note Mutasi De…" at bounding box center [252, 178] width 504 height 356
drag, startPoint x: 316, startPoint y: 427, endPoint x: 312, endPoint y: 423, distance: 4.8
click at [314, 356] on html "Toggle navigation Home Bank Account List Mutasi Bank Search Sync Note Mutasi De…" at bounding box center [252, 178] width 504 height 356
click at [311, 356] on html "Toggle navigation Home Bank Account List Mutasi Bank Search Sync Note Mutasi De…" at bounding box center [252, 178] width 504 height 356
click at [309, 356] on html "Toggle navigation Home Bank Account List Mutasi Bank Search Sync Note Mutasi De…" at bounding box center [252, 178] width 504 height 356
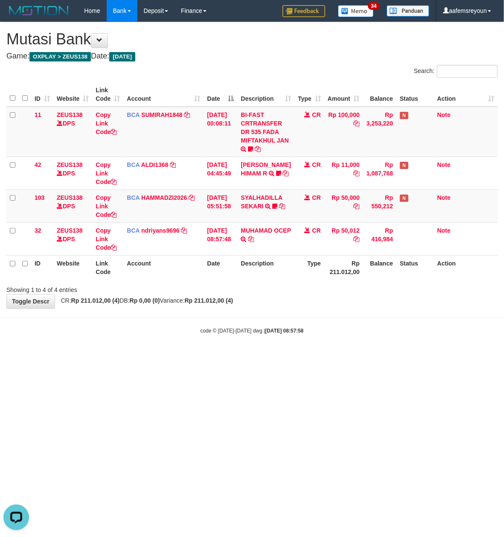
click at [307, 356] on html "Toggle navigation Home Bank Account List Mutasi Bank Search Sync Note Mutasi De…" at bounding box center [252, 178] width 504 height 356
drag, startPoint x: 307, startPoint y: 418, endPoint x: 320, endPoint y: 419, distance: 12.8
click at [308, 356] on html "Toggle navigation Home Bank Account List Mutasi Bank Search Sync Note Mutasi De…" at bounding box center [252, 178] width 504 height 356
click at [319, 356] on html "Toggle navigation Home Bank Account List Mutasi Bank Search Sync Note Mutasi De…" at bounding box center [252, 178] width 504 height 356
click at [313, 356] on html "Toggle navigation Home Bank Account List Mutasi Bank Search Sync Note Mutasi De…" at bounding box center [252, 178] width 504 height 356
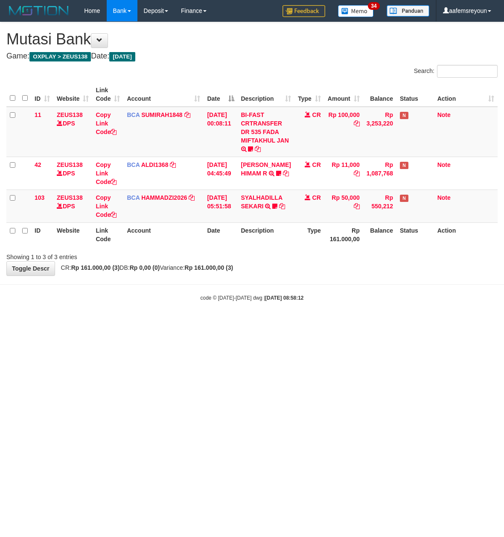
click at [310, 323] on html "Toggle navigation Home Bank Account List Mutasi Bank Search Sync Note Mutasi De…" at bounding box center [252, 161] width 504 height 323
drag, startPoint x: 308, startPoint y: 415, endPoint x: 303, endPoint y: 415, distance: 5.1
click at [304, 323] on html "Toggle navigation Home Bank Account List Mutasi Bank Search Sync Note Mutasi De…" at bounding box center [252, 161] width 504 height 323
drag, startPoint x: 303, startPoint y: 415, endPoint x: 304, endPoint y: 410, distance: 5.2
click at [303, 323] on html "Toggle navigation Home Bank Account List Mutasi Bank Search Sync Note Mutasi De…" at bounding box center [252, 161] width 504 height 323
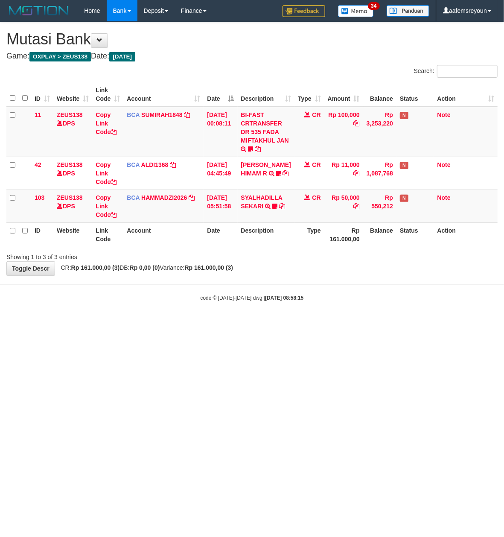
drag, startPoint x: 0, startPoint y: 0, endPoint x: 290, endPoint y: 411, distance: 503.4
click at [295, 323] on html "Toggle navigation Home Bank Account List Mutasi Bank Search Sync Note Mutasi De…" at bounding box center [252, 161] width 504 height 323
click at [289, 323] on html "Toggle navigation Home Bank Account List Mutasi Bank Search Sync Note Mutasi De…" at bounding box center [252, 161] width 504 height 323
click at [277, 323] on html "Toggle navigation Home Bank Account List Mutasi Bank Search Sync Note Mutasi De…" at bounding box center [252, 161] width 504 height 323
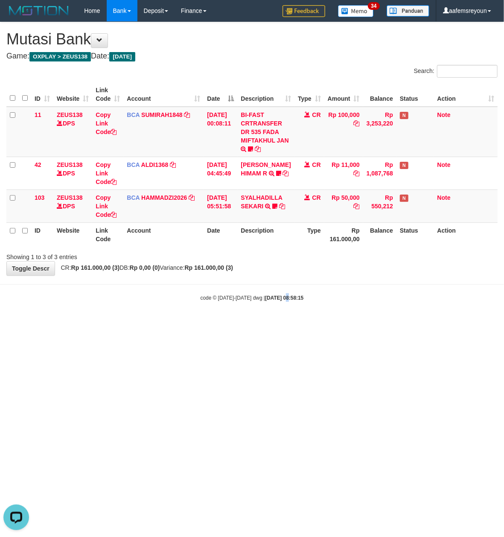
click at [277, 323] on html "Toggle navigation Home Bank Account List Mutasi Bank Search Sync Note Mutasi De…" at bounding box center [252, 161] width 504 height 323
click at [326, 323] on html "Toggle navigation Home Bank Account List Mutasi Bank Search Sync Note Mutasi De…" at bounding box center [252, 161] width 504 height 323
click at [323, 323] on html "Toggle navigation Home Bank Account List Mutasi Bank Search Sync Note Mutasi De…" at bounding box center [252, 161] width 504 height 323
click at [322, 323] on html "Toggle navigation Home Bank Account List Mutasi Bank Search Sync Note Mutasi De…" at bounding box center [252, 161] width 504 height 323
click at [266, 323] on html "Toggle navigation Home Bank Account List Mutasi Bank Search Sync Note Mutasi De…" at bounding box center [252, 161] width 504 height 323
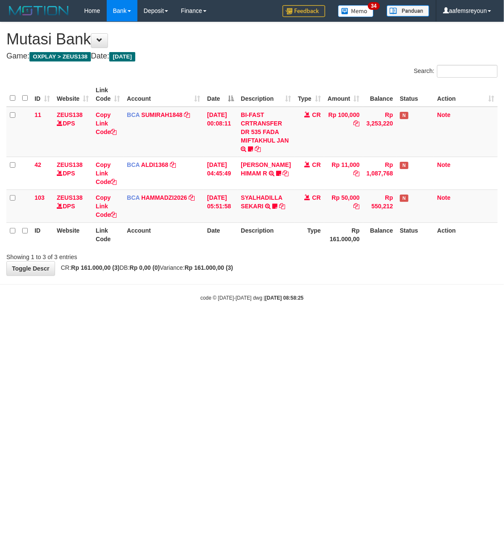
click at [193, 323] on html "Toggle navigation Home Bank Account List Mutasi Bank Search Sync Note Mutasi De…" at bounding box center [252, 161] width 504 height 323
drag, startPoint x: 160, startPoint y: 312, endPoint x: 161, endPoint y: 306, distance: 6.0
click at [161, 306] on body "Toggle navigation Home Bank Account List Mutasi Bank Search Sync Note Mutasi De…" at bounding box center [252, 161] width 504 height 323
click at [163, 307] on body "Toggle navigation Home Bank Account List Mutasi Bank Search Sync Note Mutasi De…" at bounding box center [252, 161] width 504 height 323
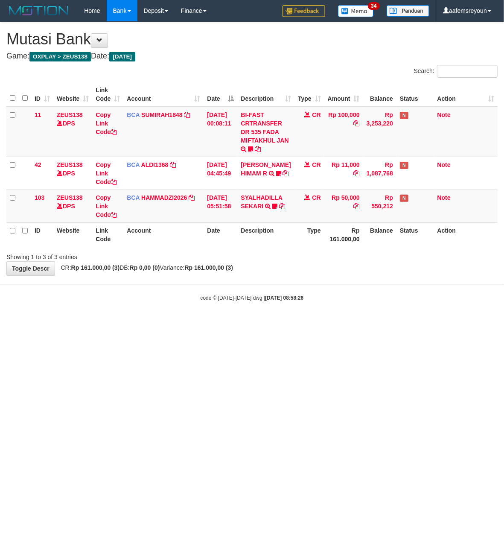
drag, startPoint x: 0, startPoint y: 0, endPoint x: 166, endPoint y: 309, distance: 351.1
click at [166, 309] on body "Toggle navigation Home Bank Account List Mutasi Bank Search Sync Note Mutasi De…" at bounding box center [252, 161] width 504 height 323
click at [174, 321] on body "Toggle navigation Home Bank Account List Mutasi Bank Search Sync Note Mutasi De…" at bounding box center [252, 161] width 504 height 323
click at [176, 294] on div "code © [DATE]-[DATE] dwg | [DATE] 08:58:28" at bounding box center [252, 297] width 504 height 9
click at [194, 305] on body "Toggle navigation Home Bank Account List Mutasi Bank Search Sync Note Mutasi De…" at bounding box center [252, 161] width 504 height 323
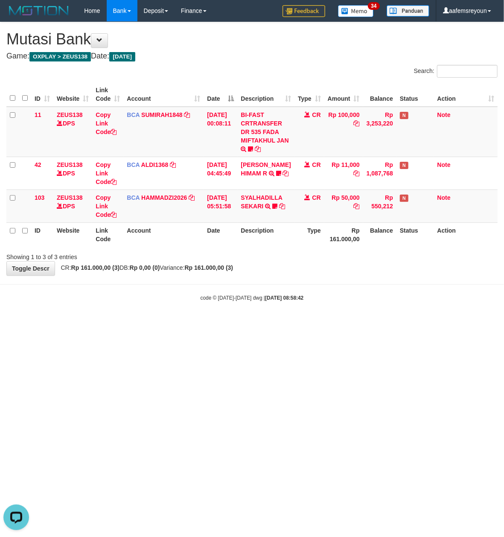
click at [202, 311] on body "Toggle navigation Home Bank Account List Mutasi Bank Search Sync Note Mutasi De…" at bounding box center [252, 161] width 504 height 323
click at [284, 323] on html "Toggle navigation Home Bank Account List Mutasi Bank Search Sync Note Mutasi De…" at bounding box center [252, 161] width 504 height 323
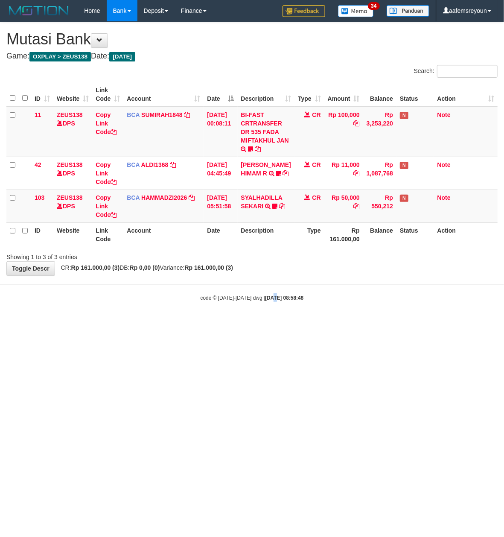
click at [265, 323] on html "Toggle navigation Home Bank Account List Mutasi Bank Search Sync Note Mutasi De…" at bounding box center [252, 161] width 504 height 323
click at [260, 323] on html "Toggle navigation Home Bank Account List Mutasi Bank Search Sync Note Mutasi De…" at bounding box center [252, 161] width 504 height 323
click at [258, 323] on html "Toggle navigation Home Bank Account List Mutasi Bank Search Sync Note Mutasi De…" at bounding box center [252, 161] width 504 height 323
click at [257, 323] on html "Toggle navigation Home Bank Account List Mutasi Bank Search Sync Note Mutasi De…" at bounding box center [252, 161] width 504 height 323
click at [255, 323] on html "Toggle navigation Home Bank Account List Mutasi Bank Search Sync Note Mutasi De…" at bounding box center [252, 161] width 504 height 323
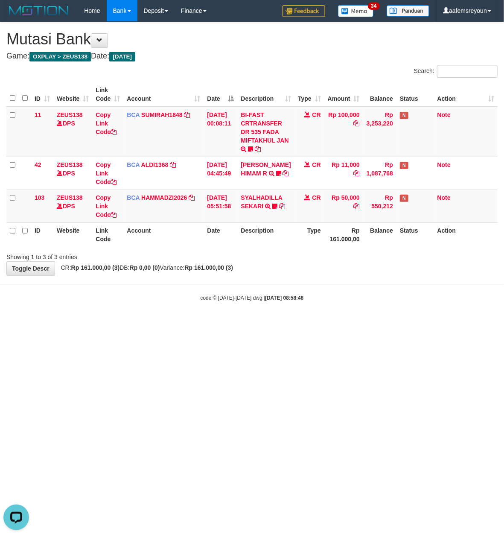
click at [251, 323] on html "Toggle navigation Home Bank Account List Mutasi Bank Search Sync Note Mutasi De…" at bounding box center [252, 161] width 504 height 323
drag, startPoint x: 251, startPoint y: 334, endPoint x: 241, endPoint y: 328, distance: 11.3
click at [242, 323] on html "Toggle navigation Home Bank Account List Mutasi Bank Search Sync Note Mutasi De…" at bounding box center [252, 161] width 504 height 323
click at [240, 323] on html "Toggle navigation Home Bank Account List Mutasi Bank Search Sync Note Mutasi De…" at bounding box center [252, 161] width 504 height 323
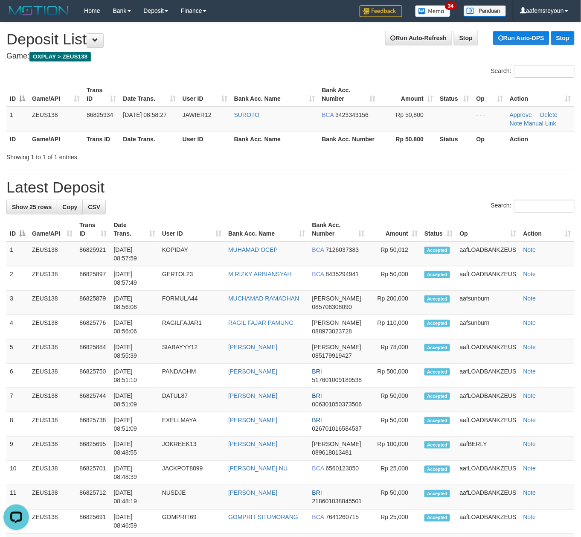
click at [353, 195] on div "**********" at bounding box center [290, 464] width 581 height 884
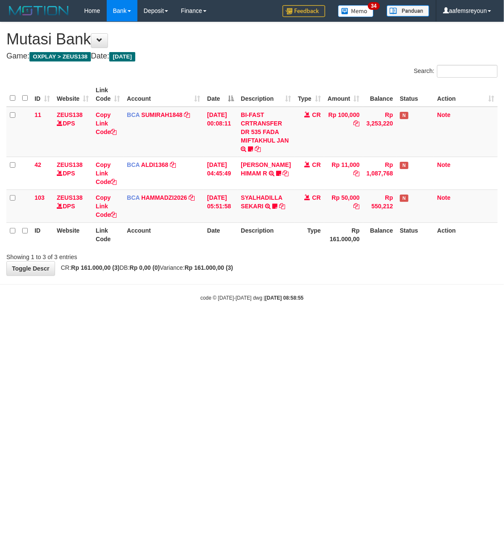
click at [227, 318] on body "Toggle navigation Home Bank Account List Mutasi Bank Search Sync Note Mutasi De…" at bounding box center [252, 161] width 504 height 323
click at [213, 315] on body "Toggle navigation Home Bank Account List Mutasi Bank Search Sync Note Mutasi De…" at bounding box center [252, 161] width 504 height 323
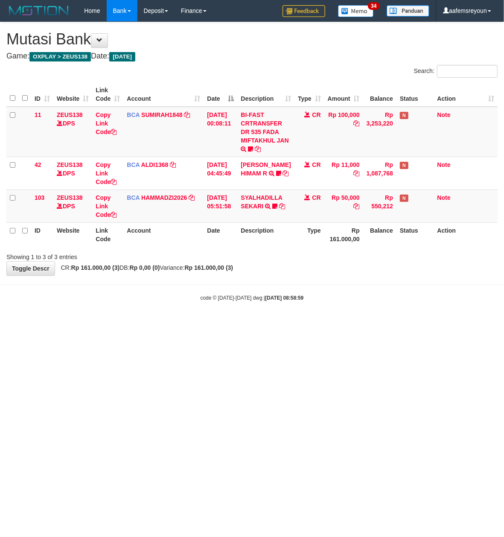
click at [213, 315] on body "Toggle navigation Home Bank Account List Mutasi Bank Search Sync Note Mutasi De…" at bounding box center [252, 161] width 504 height 323
drag, startPoint x: 0, startPoint y: 0, endPoint x: 212, endPoint y: 315, distance: 379.7
click at [212, 315] on body "Toggle navigation Home Bank Account List Mutasi Bank Search Sync Note Mutasi De…" at bounding box center [252, 161] width 504 height 323
click at [202, 313] on body "Toggle navigation Home Bank Account List Mutasi Bank Search Sync Note Mutasi De…" at bounding box center [252, 161] width 504 height 323
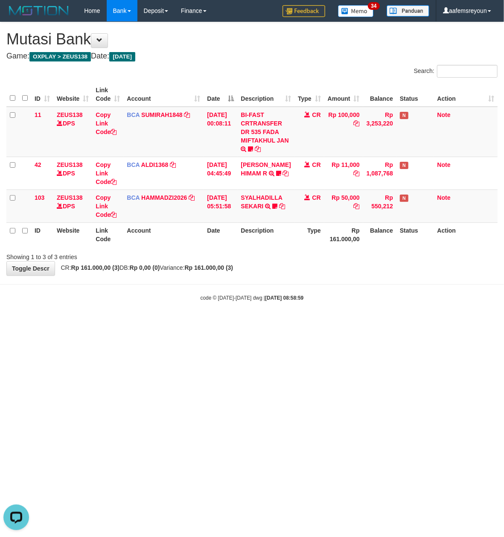
click at [202, 313] on body "Toggle navigation Home Bank Account List Mutasi Bank Search Sync Note Mutasi De…" at bounding box center [252, 161] width 504 height 323
click at [200, 313] on body "Toggle navigation Home Bank Account List Mutasi Bank Search Sync Note Mutasi De…" at bounding box center [252, 161] width 504 height 323
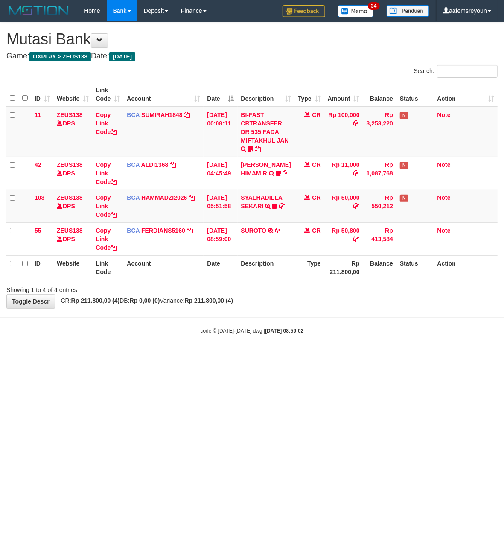
click at [200, 313] on body "Toggle navigation Home Bank Account List Mutasi Bank Search Sync Note Mutasi De…" at bounding box center [252, 178] width 504 height 356
drag, startPoint x: 0, startPoint y: 0, endPoint x: 199, endPoint y: 313, distance: 370.5
click at [199, 313] on body "Toggle navigation Home Bank Account List Mutasi Bank Search Sync Note Mutasi De…" at bounding box center [252, 178] width 504 height 356
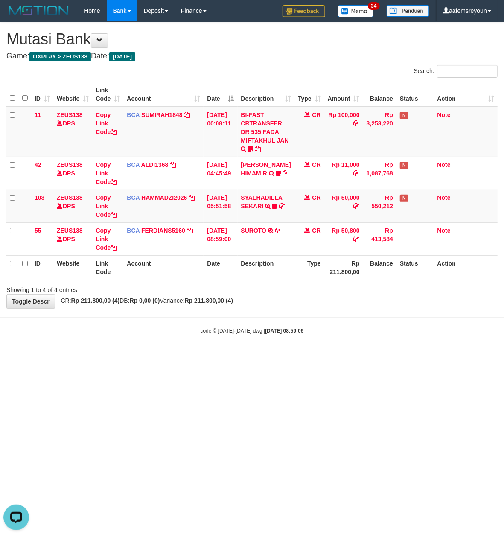
click at [254, 356] on html "Toggle navigation Home Bank Account List Mutasi Bank Search Sync Note Mutasi De…" at bounding box center [252, 178] width 504 height 356
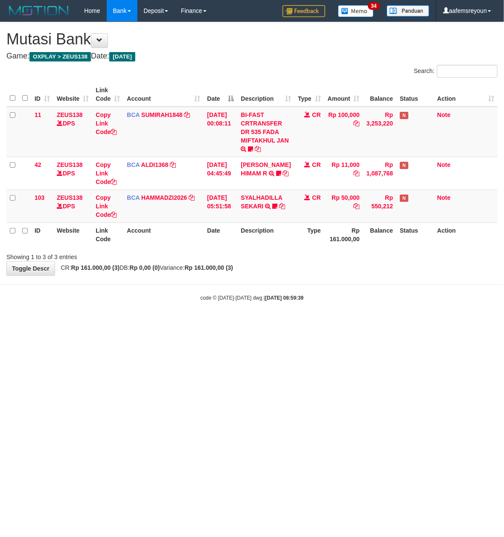
drag, startPoint x: 0, startPoint y: 0, endPoint x: 181, endPoint y: 330, distance: 376.6
click at [221, 323] on html "Toggle navigation Home Bank Account List Mutasi Bank Search Sync Note Mutasi De…" at bounding box center [252, 161] width 504 height 323
drag, startPoint x: 365, startPoint y: 364, endPoint x: 361, endPoint y: 366, distance: 4.8
click at [361, 323] on html "Toggle navigation Home Bank Account List Mutasi Bank Search Sync Note Mutasi De…" at bounding box center [252, 161] width 504 height 323
click at [386, 323] on html "Toggle navigation Home Bank Account List Mutasi Bank Search Sync Note Mutasi De…" at bounding box center [252, 161] width 504 height 323
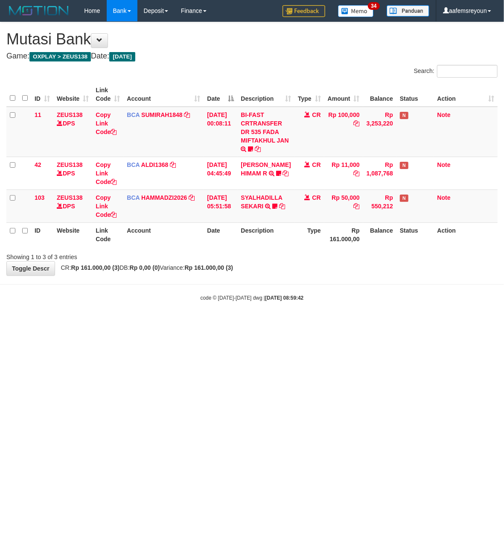
click at [386, 323] on html "Toggle navigation Home Bank Account List Mutasi Bank Search Sync Note Mutasi De…" at bounding box center [252, 161] width 504 height 323
click at [384, 323] on html "Toggle navigation Home Bank Account List Mutasi Bank Search Sync Note Mutasi De…" at bounding box center [252, 161] width 504 height 323
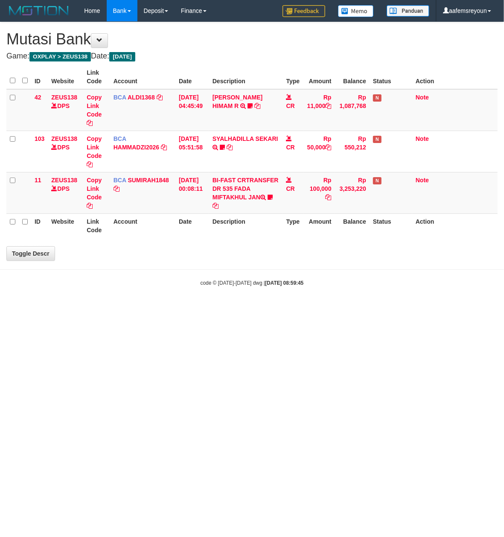
click at [280, 308] on html "Toggle navigation Home Bank Account List Mutasi Bank Search Sync Note Mutasi De…" at bounding box center [252, 154] width 504 height 308
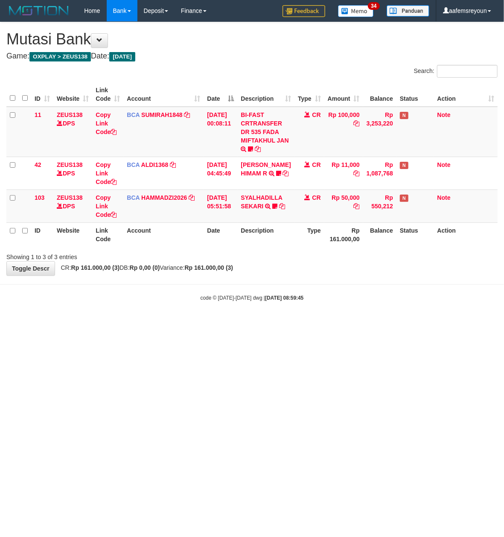
click at [279, 323] on html "Toggle navigation Home Bank Account List Mutasi Bank Search Sync Note Mutasi De…" at bounding box center [252, 161] width 504 height 323
click at [278, 323] on html "Toggle navigation Home Bank Account List Mutasi Bank Search Sync Note Mutasi De…" at bounding box center [252, 161] width 504 height 323
click at [408, 323] on html "Toggle navigation Home Bank Account List Mutasi Bank Search Sync Note Mutasi De…" at bounding box center [252, 161] width 504 height 323
click at [400, 323] on html "Toggle navigation Home Bank Account List Mutasi Bank Search Sync Note Mutasi De…" at bounding box center [252, 161] width 504 height 323
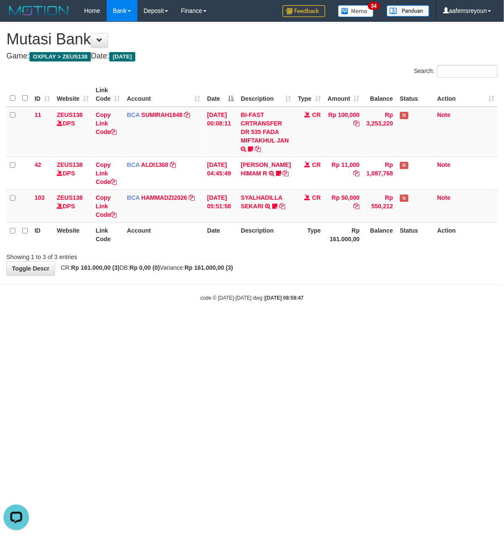
click at [398, 323] on html "Toggle navigation Home Bank Account List Mutasi Bank Search Sync Note Mutasi De…" at bounding box center [252, 161] width 504 height 323
click at [393, 323] on html "Toggle navigation Home Bank Account List Mutasi Bank Search Sync Note Mutasi De…" at bounding box center [252, 161] width 504 height 323
click at [345, 323] on html "Toggle navigation Home Bank Account List Mutasi Bank Search Sync Note Mutasi De…" at bounding box center [252, 161] width 504 height 323
drag, startPoint x: 0, startPoint y: 0, endPoint x: 337, endPoint y: 361, distance: 493.4
click at [338, 323] on html "Toggle navigation Home Bank Account List Mutasi Bank Search Sync Note Mutasi De…" at bounding box center [252, 161] width 504 height 323
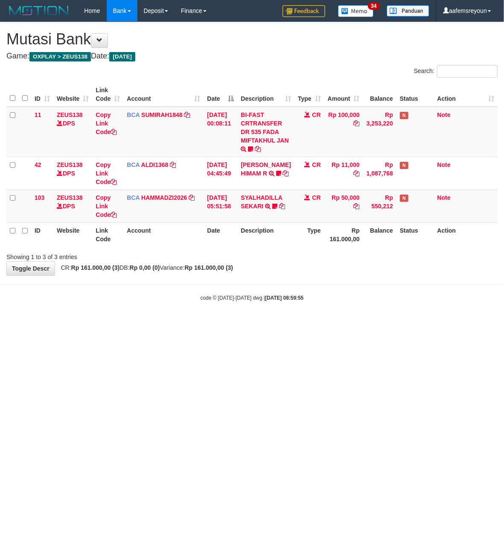
click at [334, 323] on html "Toggle navigation Home Bank Account List Mutasi Bank Search Sync Note Mutasi De…" at bounding box center [252, 161] width 504 height 323
click at [193, 323] on html "Toggle navigation Home Bank Account List Mutasi Bank Search Sync Note Mutasi De…" at bounding box center [252, 161] width 504 height 323
click at [185, 323] on html "Toggle navigation Home Bank Account List Mutasi Bank Search Sync Note Mutasi De…" at bounding box center [252, 161] width 504 height 323
click at [169, 323] on html "Toggle navigation Home Bank Account List Mutasi Bank Search Sync Note Mutasi De…" at bounding box center [252, 161] width 504 height 323
drag, startPoint x: 0, startPoint y: 0, endPoint x: 168, endPoint y: 365, distance: 401.8
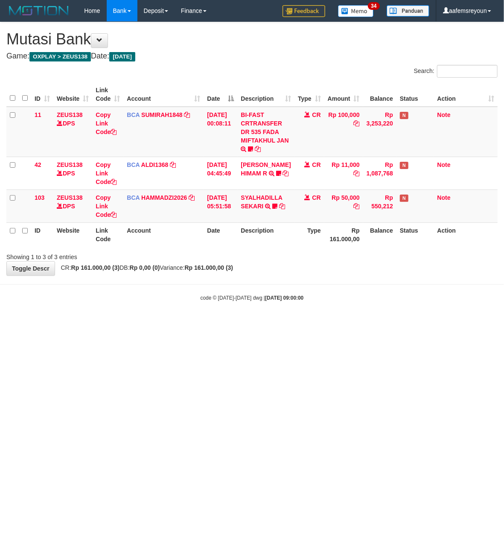
click at [168, 323] on html "Toggle navigation Home Bank Account List Mutasi Bank Search Sync Note Mutasi De…" at bounding box center [252, 161] width 504 height 323
click at [162, 323] on html "Toggle navigation Home Bank Account List Mutasi Bank Search Sync Note Mutasi De…" at bounding box center [252, 161] width 504 height 323
